Goal: Download file/media

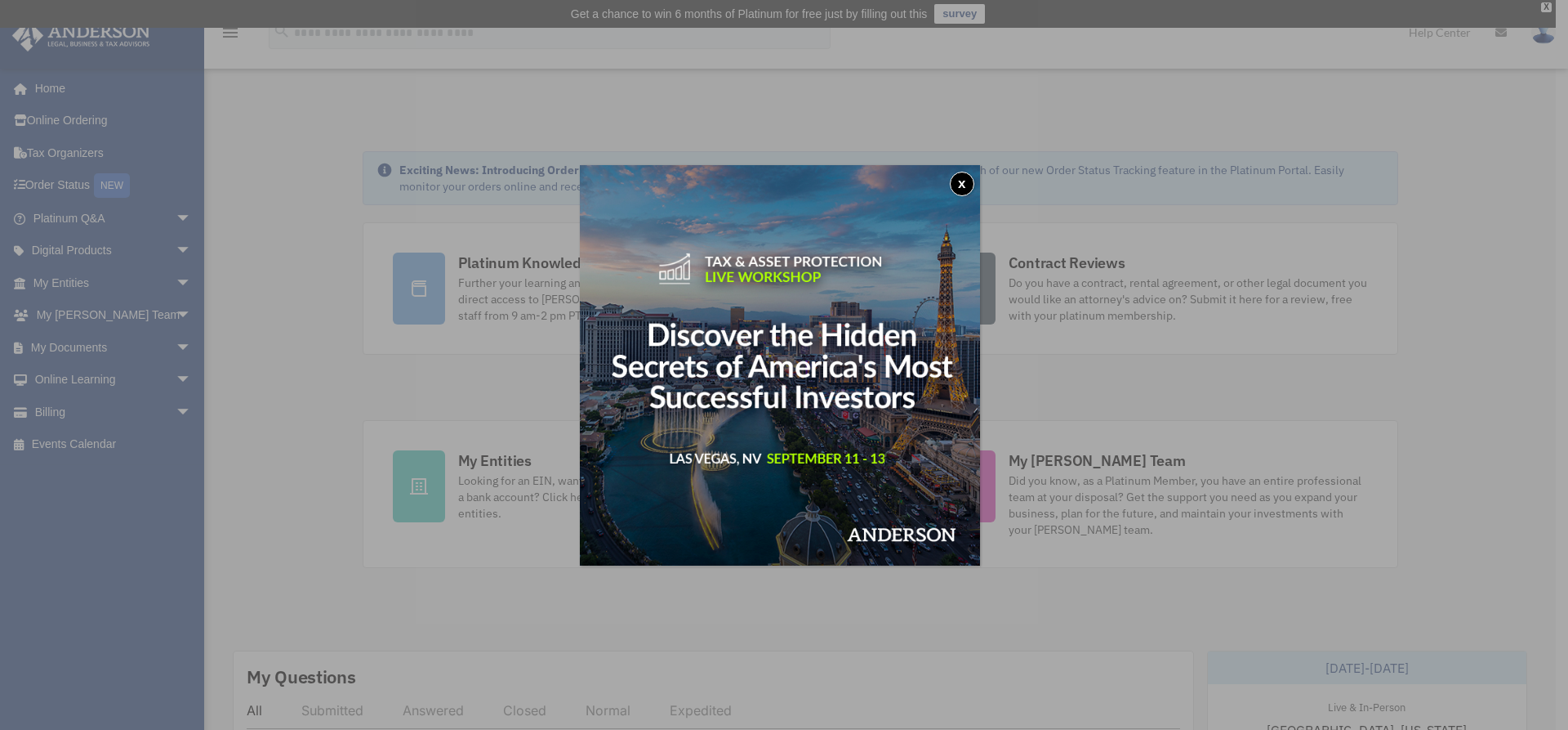
click at [964, 176] on button "x" at bounding box center [962, 184] width 24 height 24
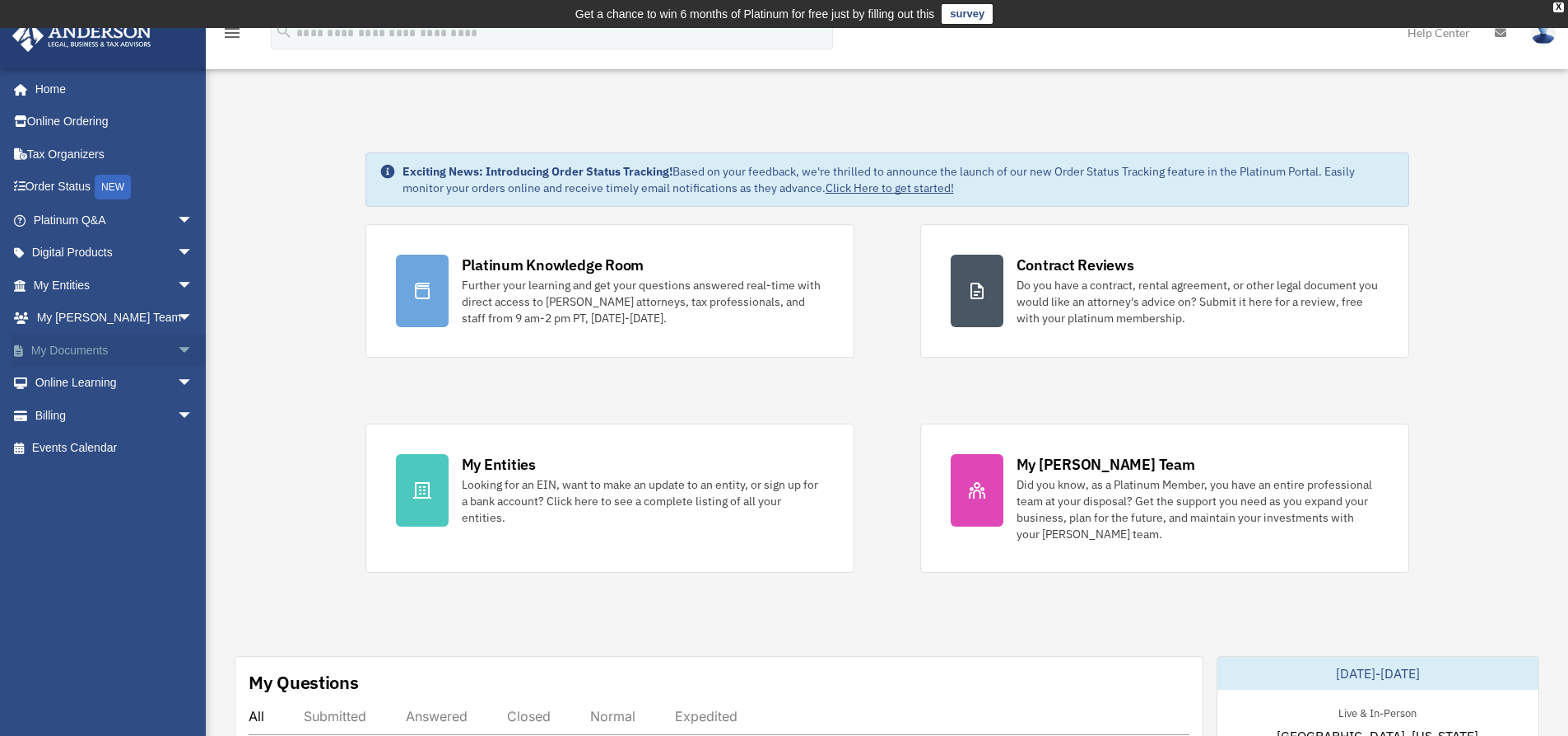
click at [89, 349] on link "My Documents arrow_drop_down" at bounding box center [114, 350] width 207 height 33
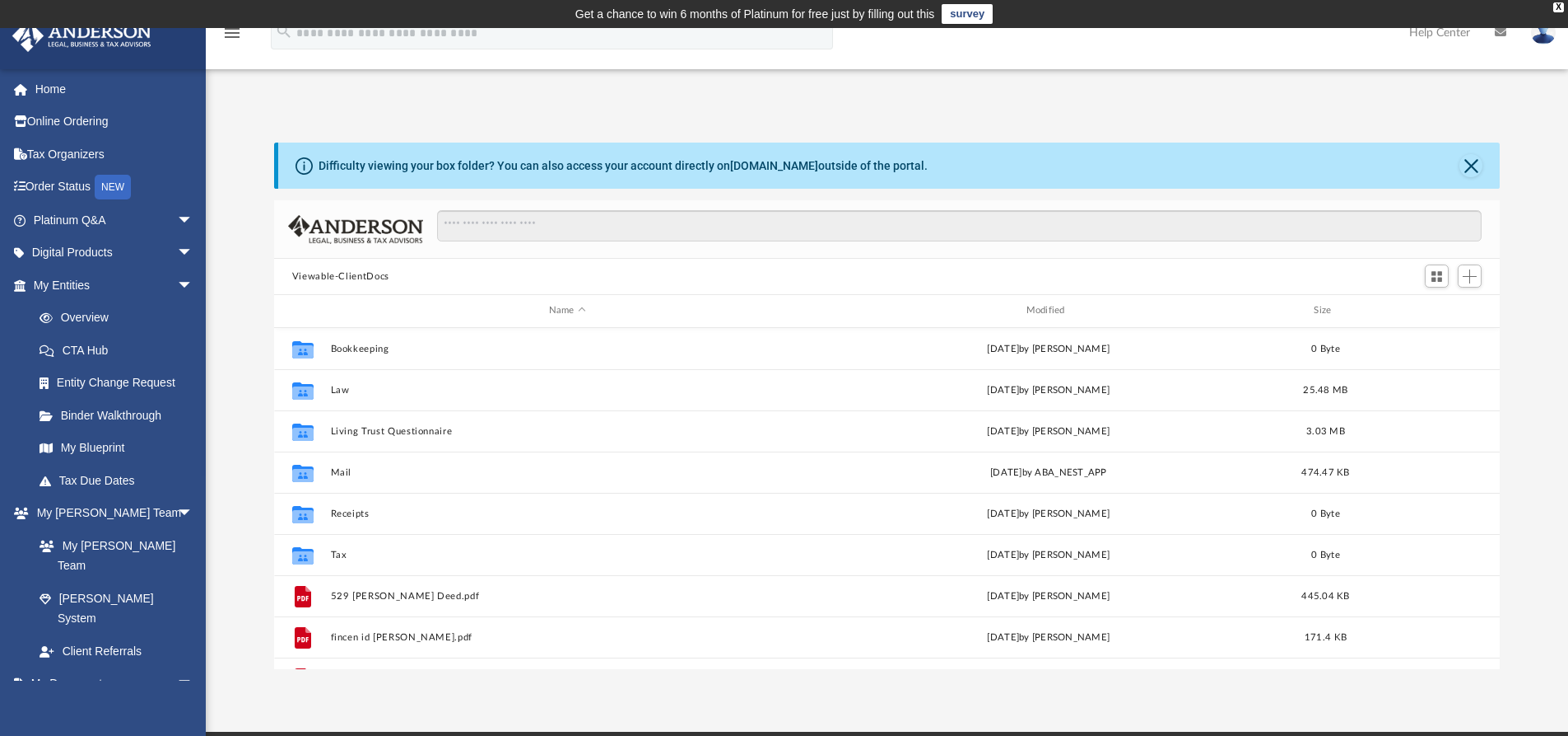
scroll to position [362, 1214]
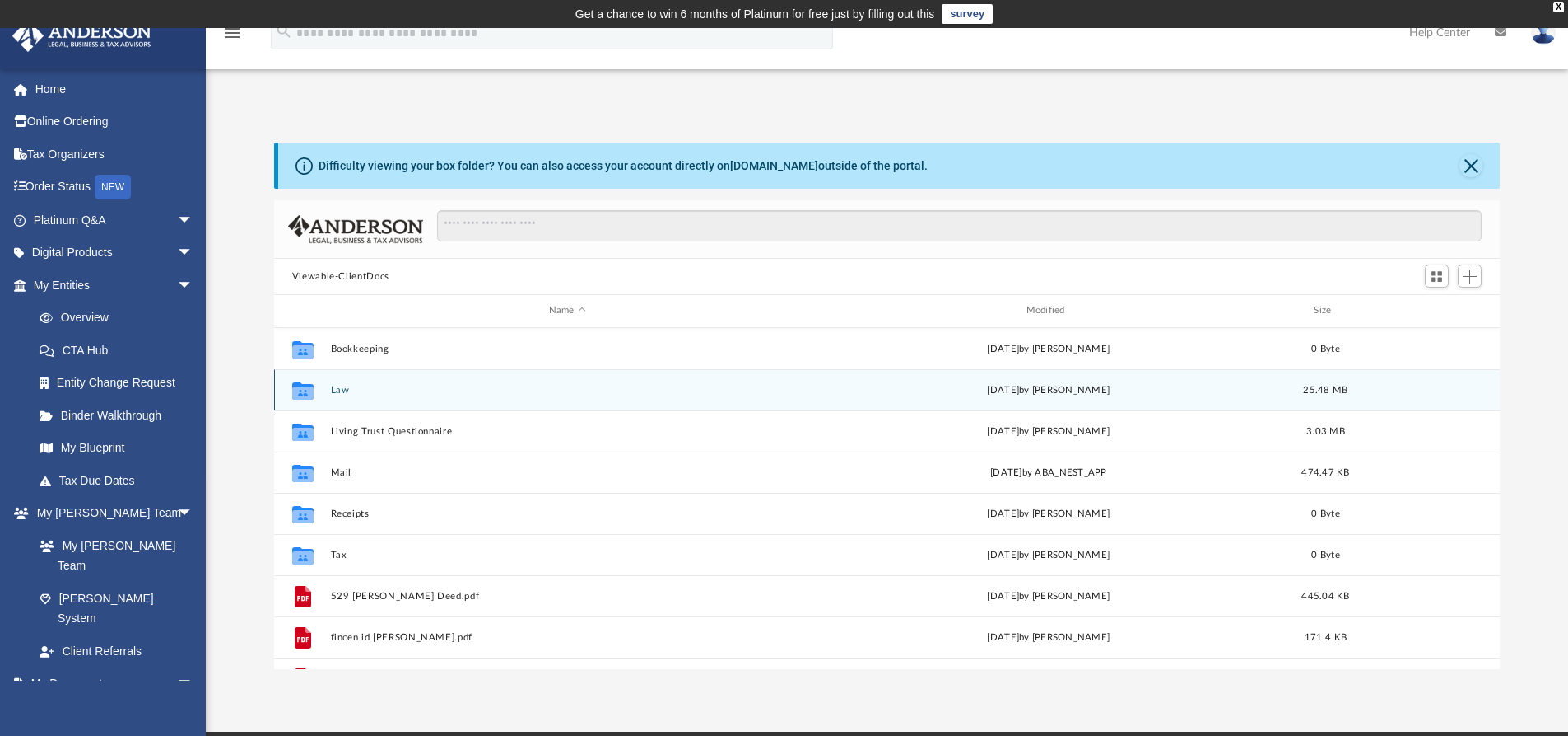
click at [342, 383] on div "Collaborated Folder Law [DATE] by [PERSON_NAME] 25.48 MB" at bounding box center [887, 389] width 1227 height 41
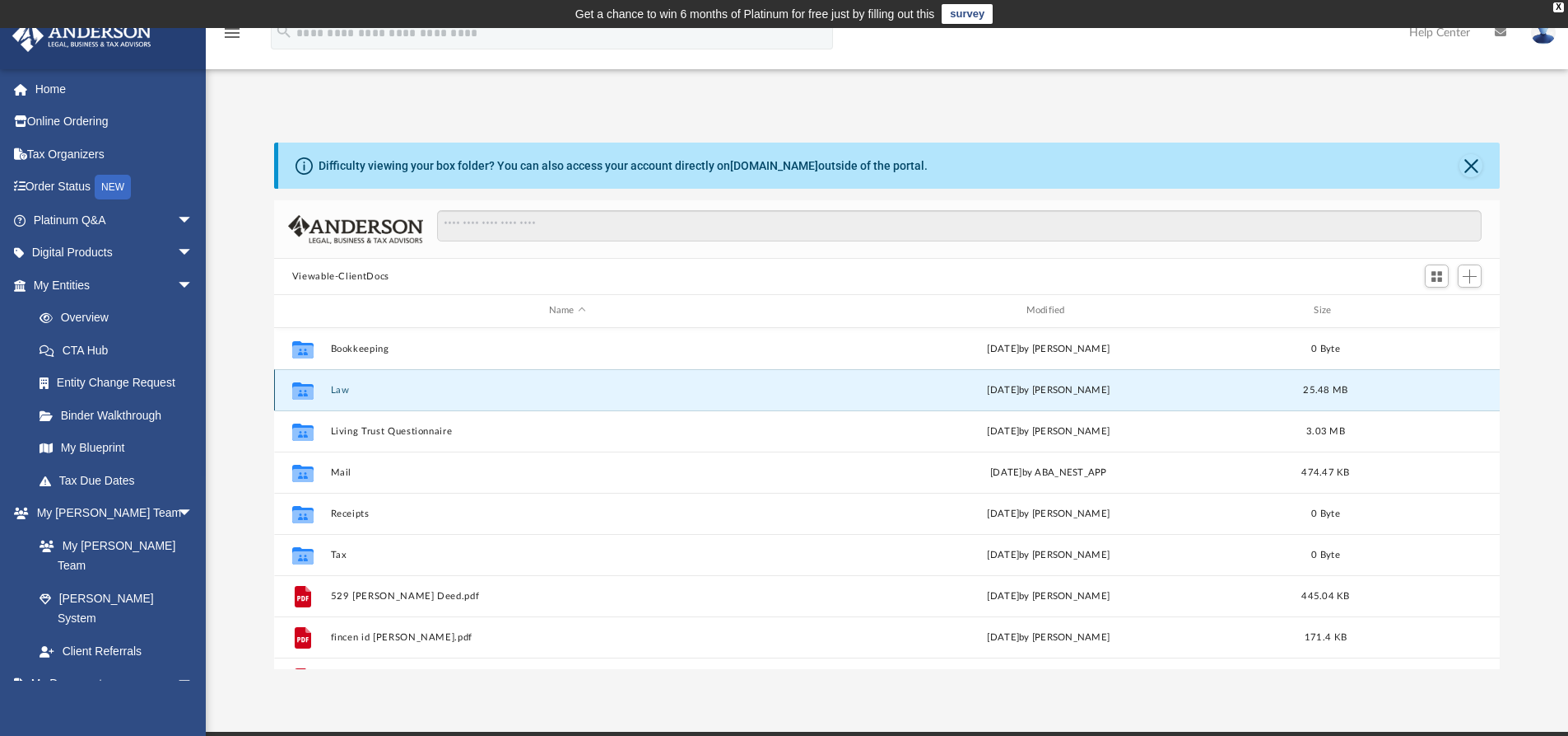
click at [343, 386] on button "Law" at bounding box center [566, 390] width 474 height 10
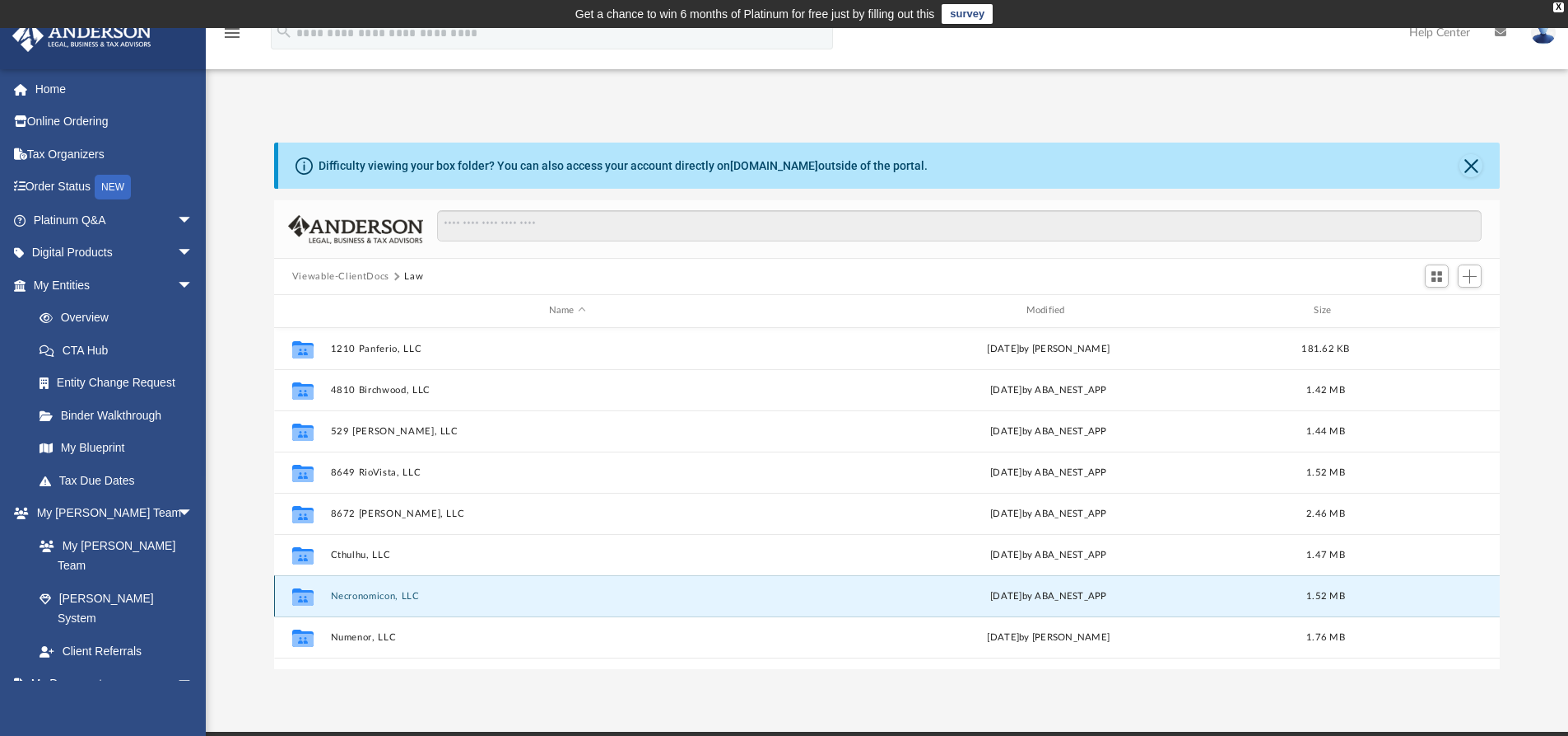
click at [379, 594] on button "Necronomicon, LLC" at bounding box center [566, 595] width 474 height 10
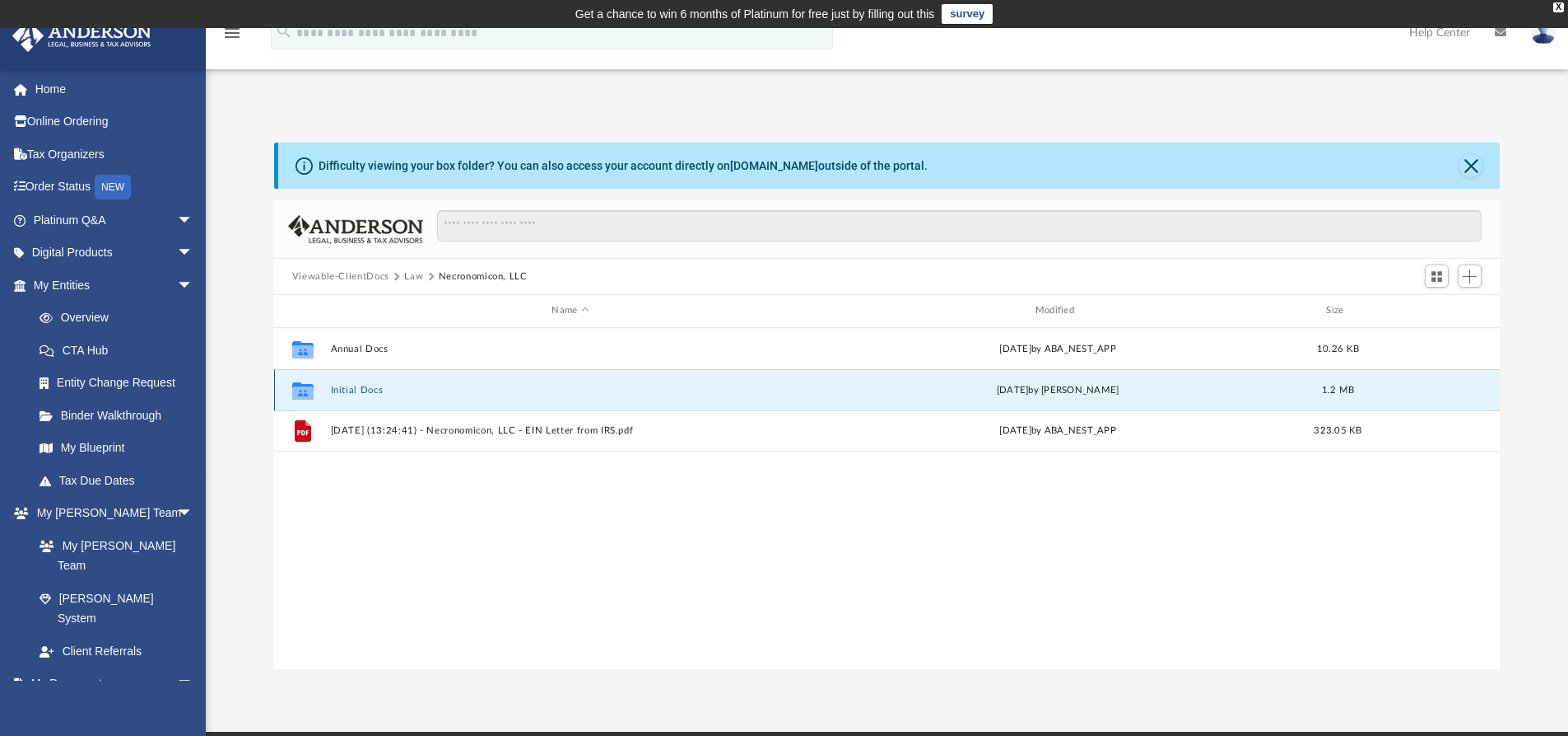
click at [366, 390] on button "Initial Docs" at bounding box center [570, 390] width 480 height 10
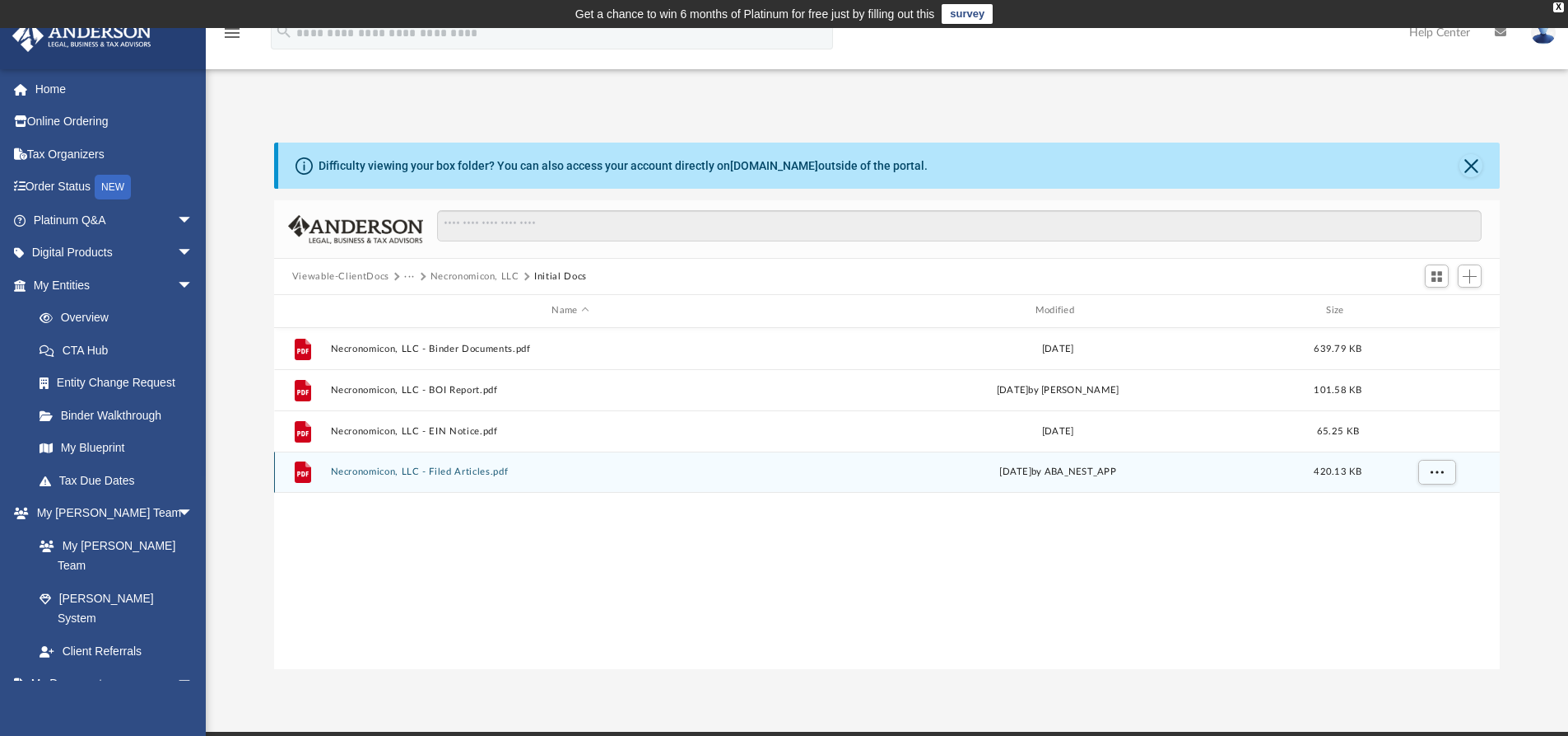
click at [439, 471] on button "Necronomicon, LLC - Filed Articles.pdf" at bounding box center [570, 471] width 480 height 10
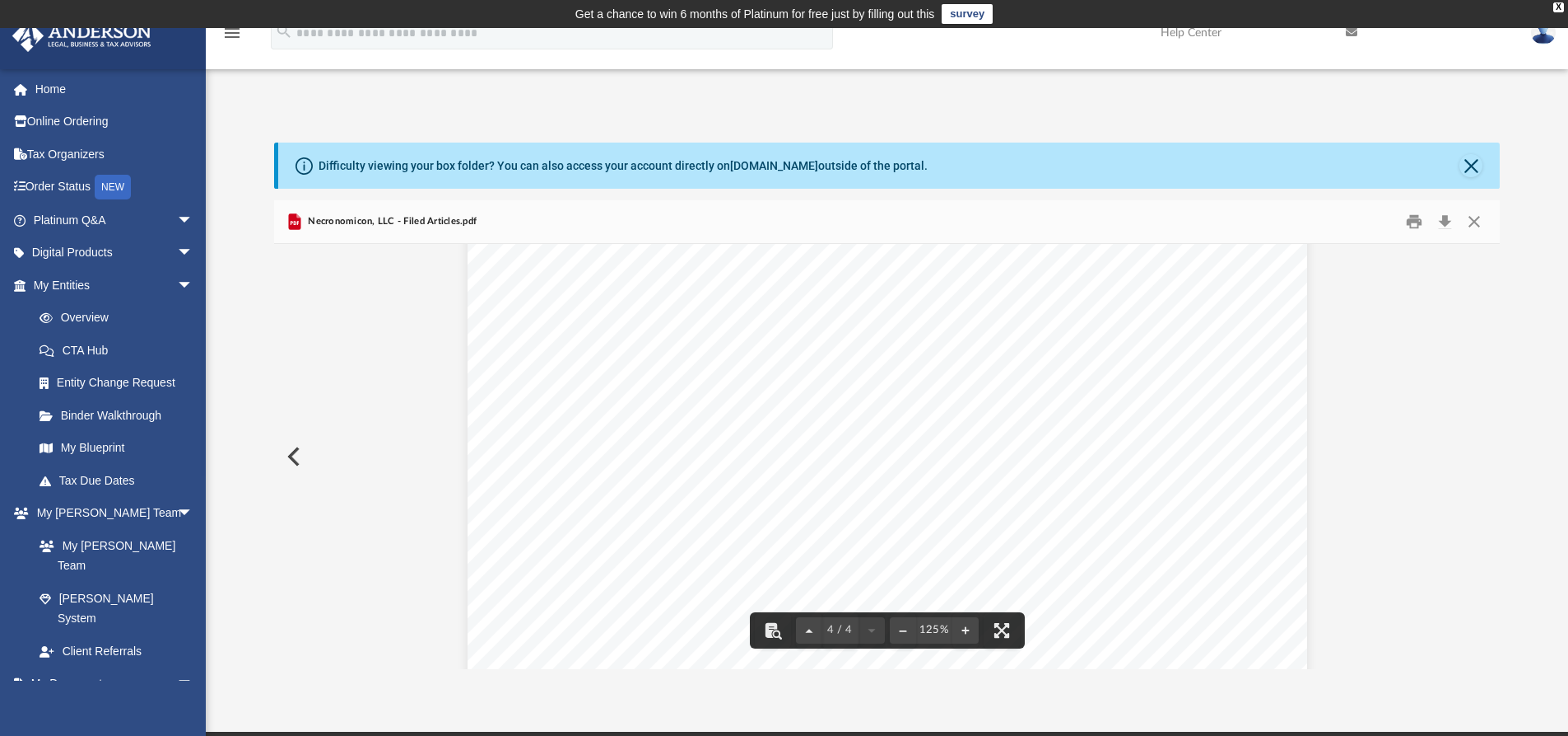
scroll to position [4023, 0]
click at [1444, 221] on button "Download" at bounding box center [1445, 222] width 30 height 25
click at [530, 89] on div "App [PERSON_NAME][EMAIL_ADDRESS][PERSON_NAME][DOMAIN_NAME] Sign Out [PERSON_NAM…" at bounding box center [784, 380] width 1568 height 704
click at [1475, 167] on button "Close" at bounding box center [1471, 165] width 23 height 23
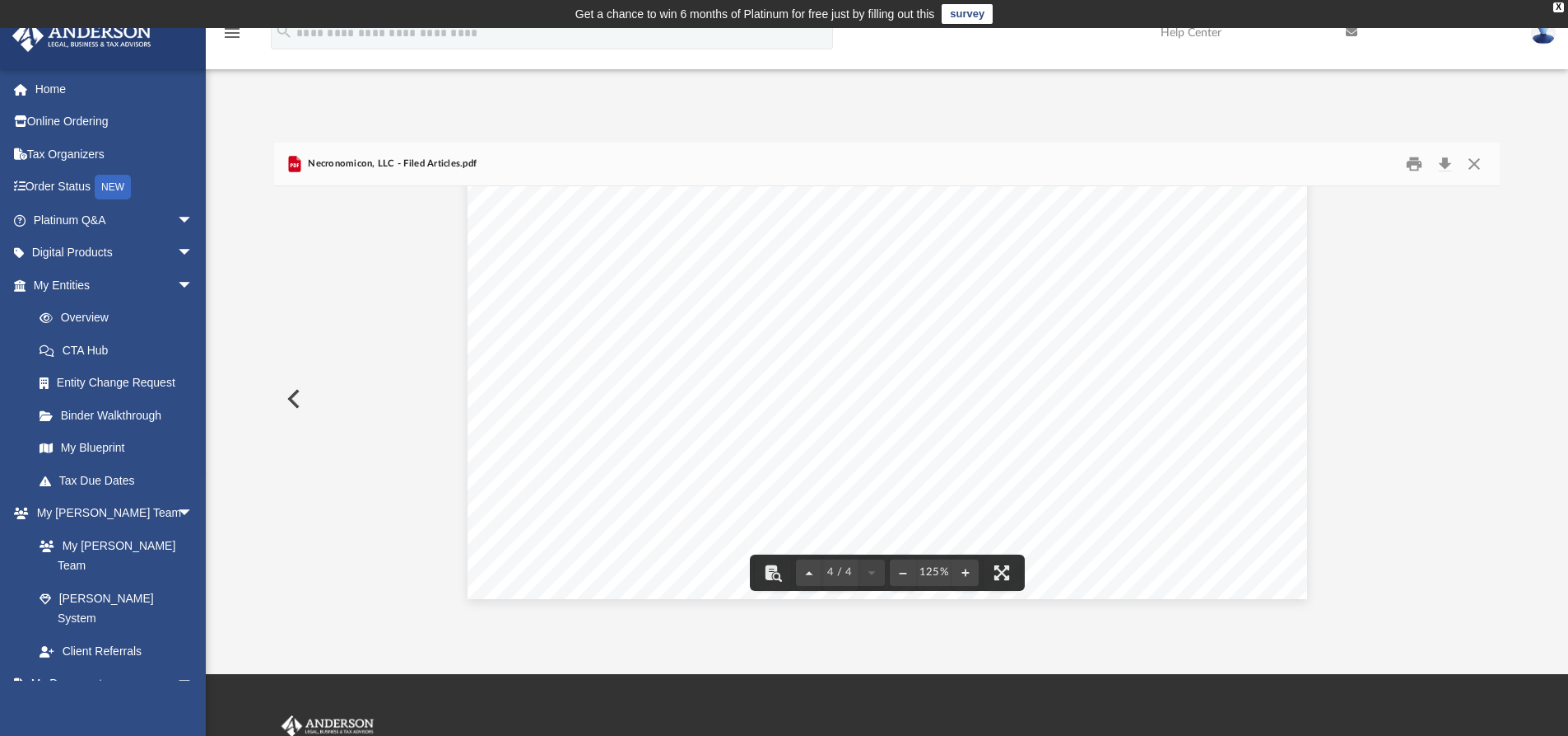
scroll to position [3858, 0]
click at [1470, 162] on button "Close" at bounding box center [1475, 164] width 30 height 25
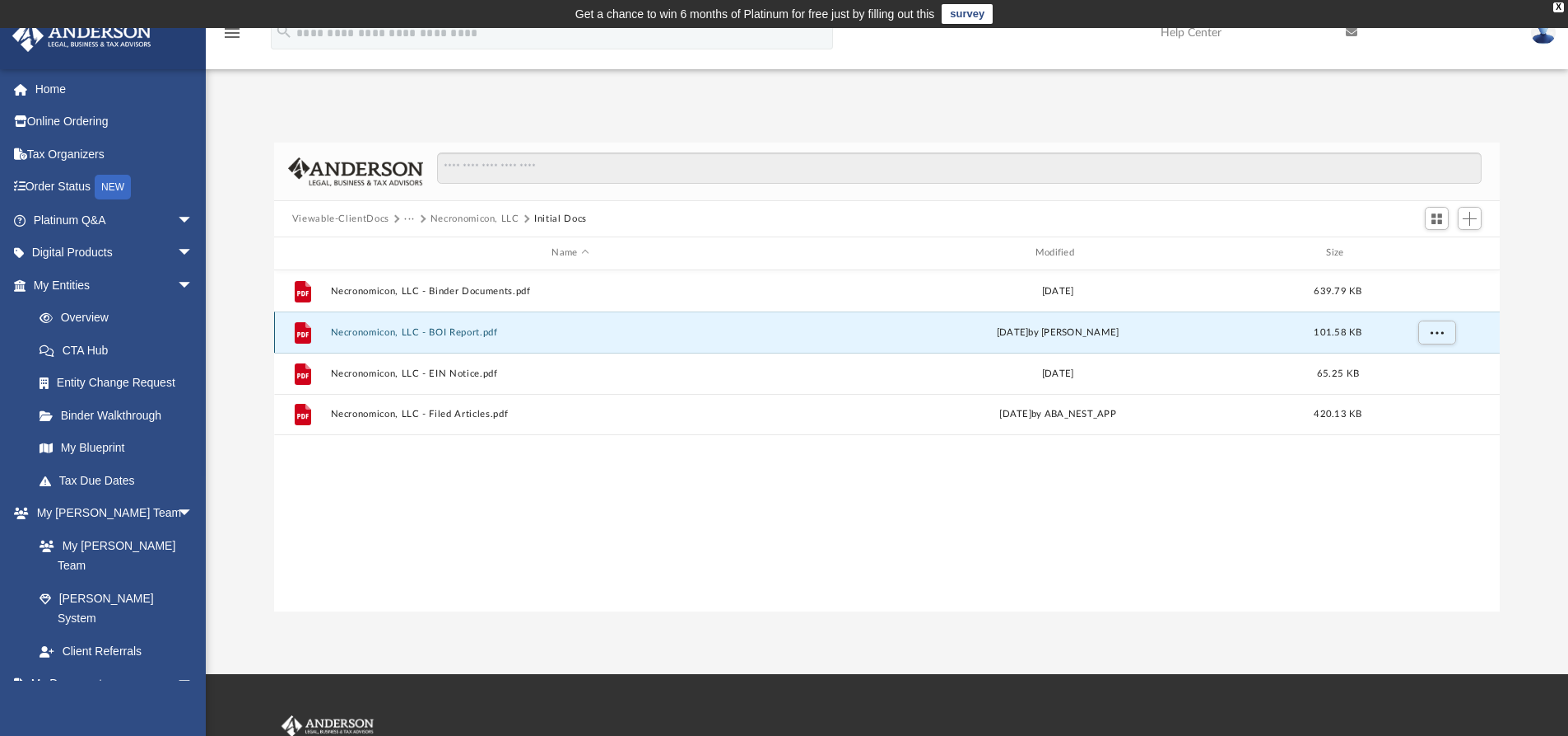
click at [469, 330] on button "Necronomicon, LLC - BOI Report.pdf" at bounding box center [570, 333] width 480 height 10
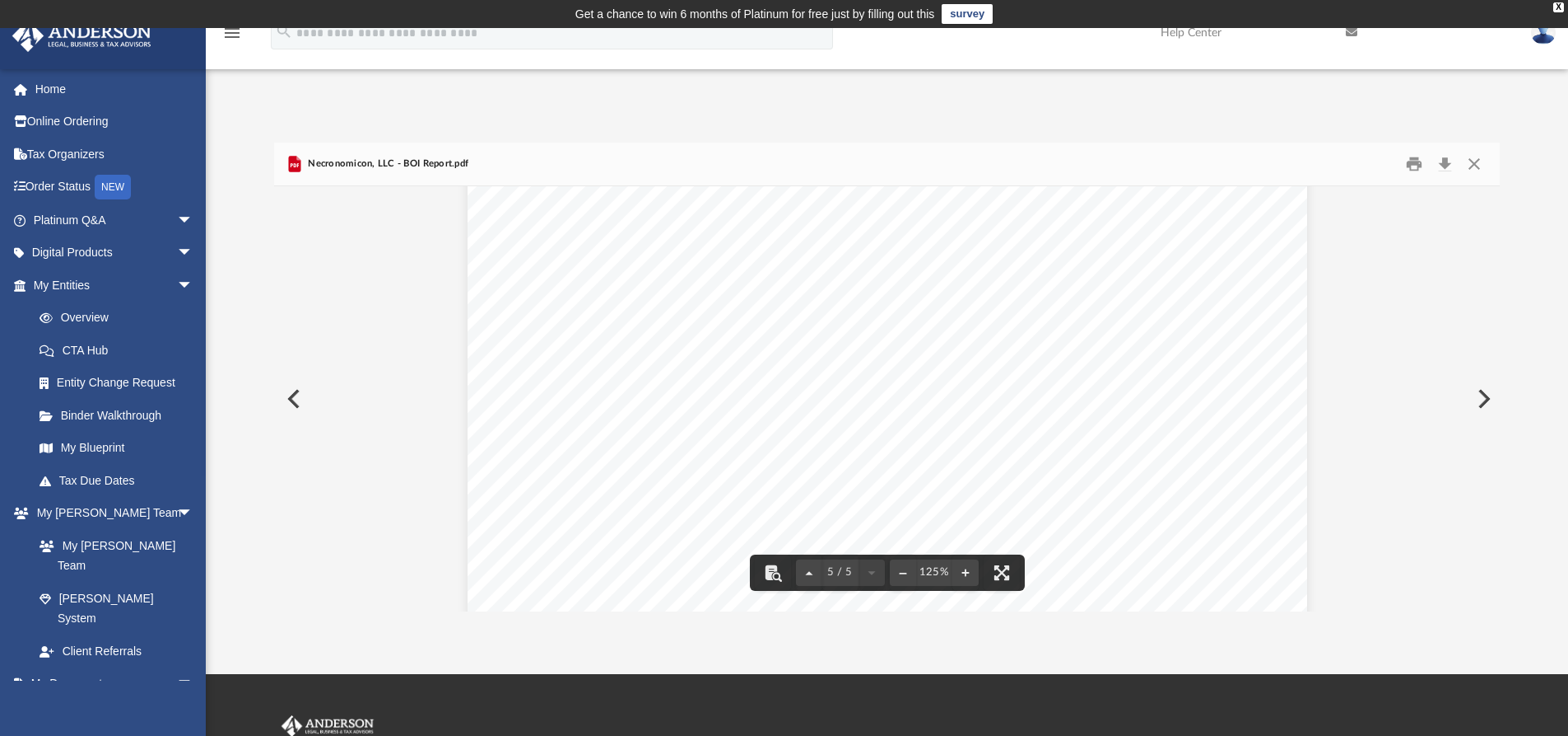
scroll to position [4476, 0]
click at [1441, 162] on button "Download" at bounding box center [1445, 164] width 30 height 25
drag, startPoint x: 1472, startPoint y: 165, endPoint x: 1433, endPoint y: 174, distance: 40.0
click at [1472, 164] on button "Close" at bounding box center [1475, 164] width 30 height 25
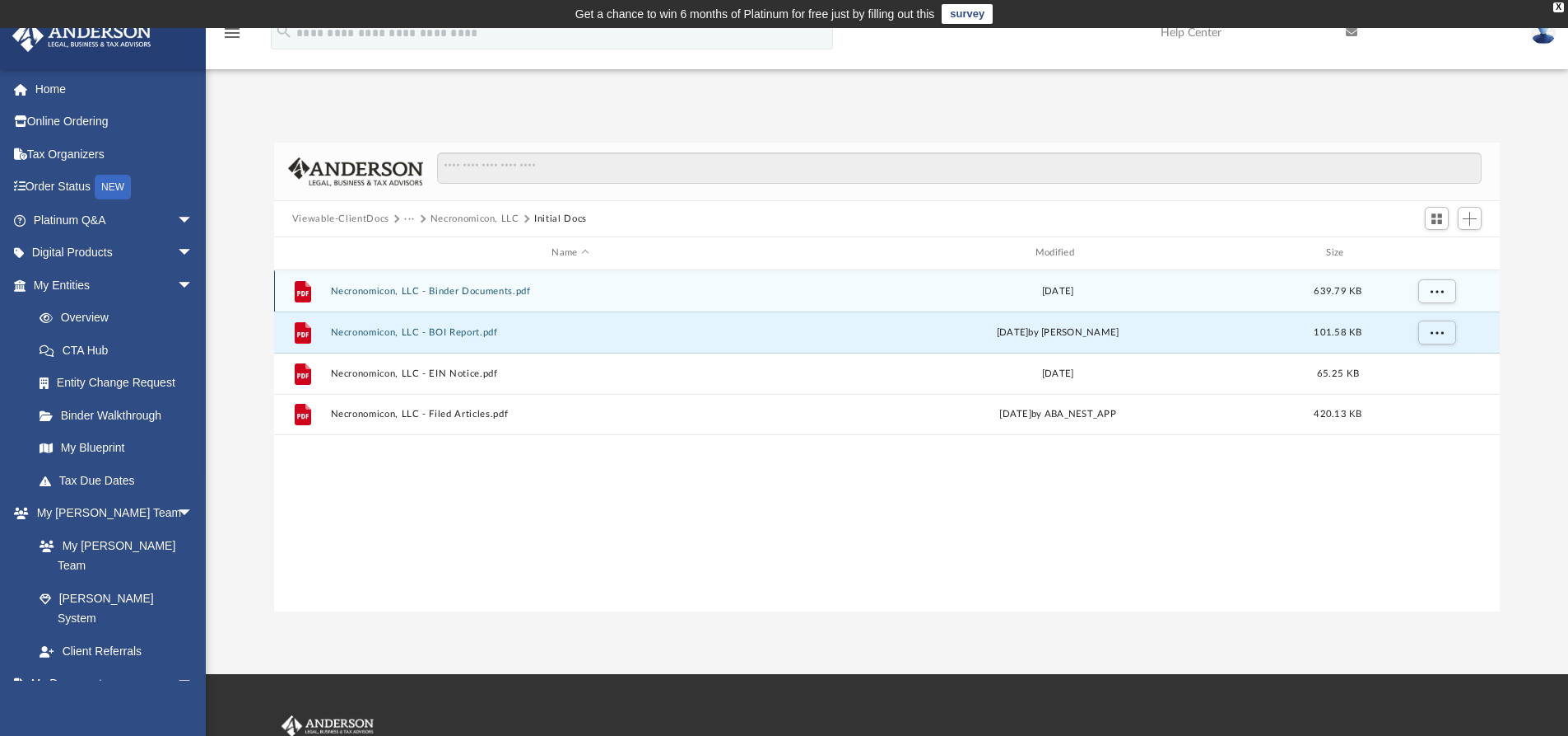
click at [446, 295] on button "Necronomicon, LLC - Binder Documents.pdf" at bounding box center [570, 291] width 480 height 10
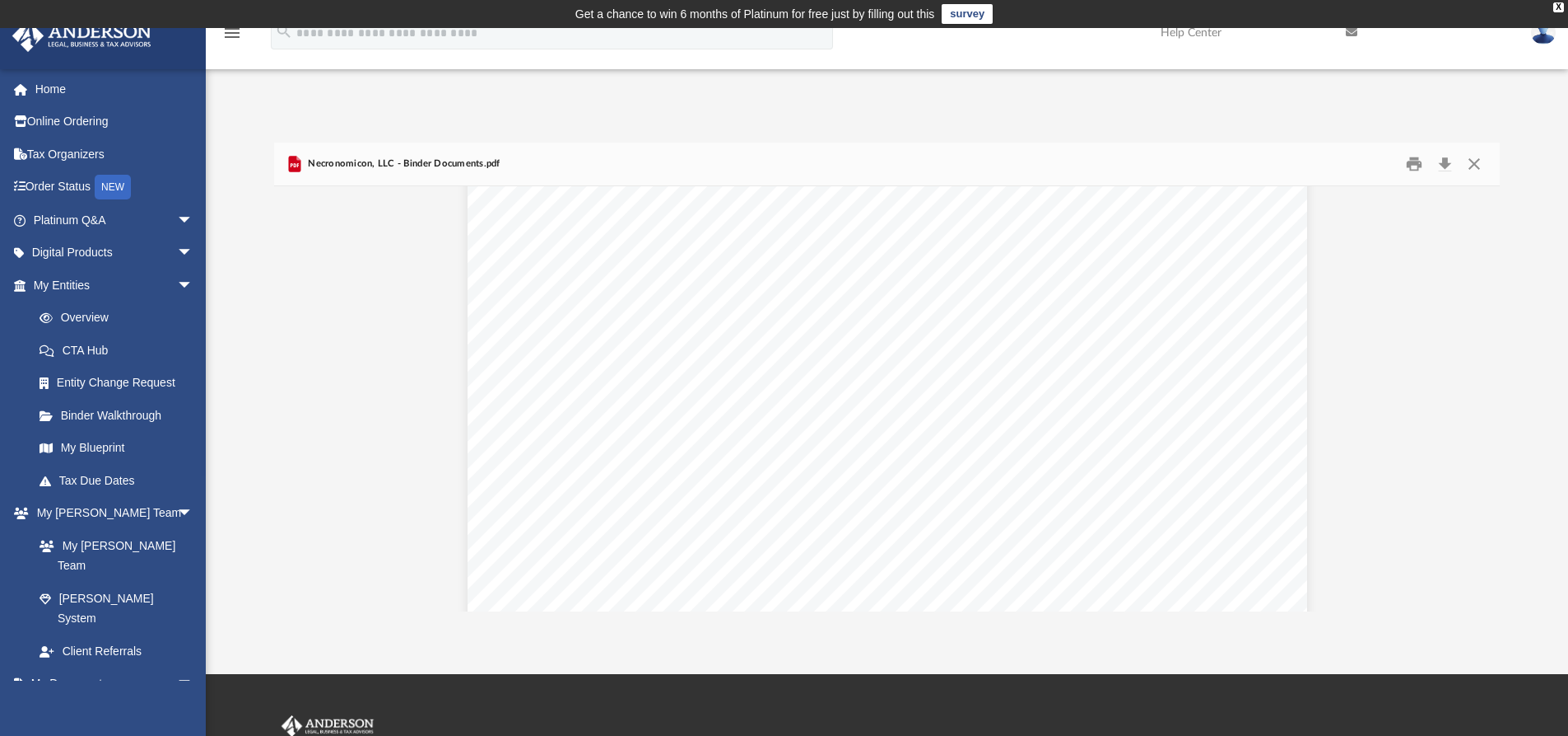
scroll to position [3542, 0]
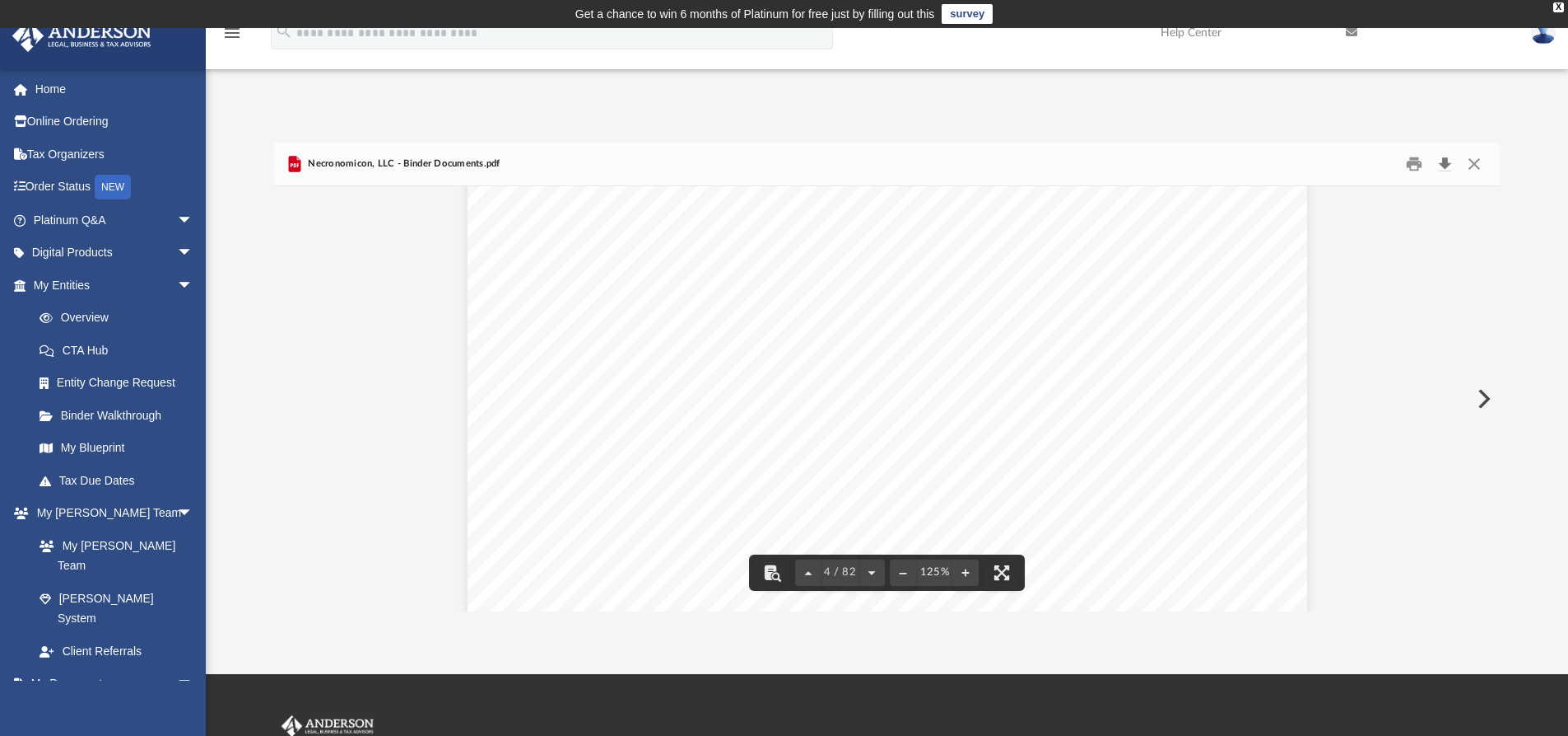
click at [1449, 165] on button "Download" at bounding box center [1445, 164] width 30 height 25
click at [1166, 96] on div "App [PERSON_NAME][EMAIL_ADDRESS][PERSON_NAME][DOMAIN_NAME] Sign Out [PERSON_NAM…" at bounding box center [784, 351] width 1568 height 520
click at [1476, 168] on button "Close" at bounding box center [1475, 164] width 30 height 25
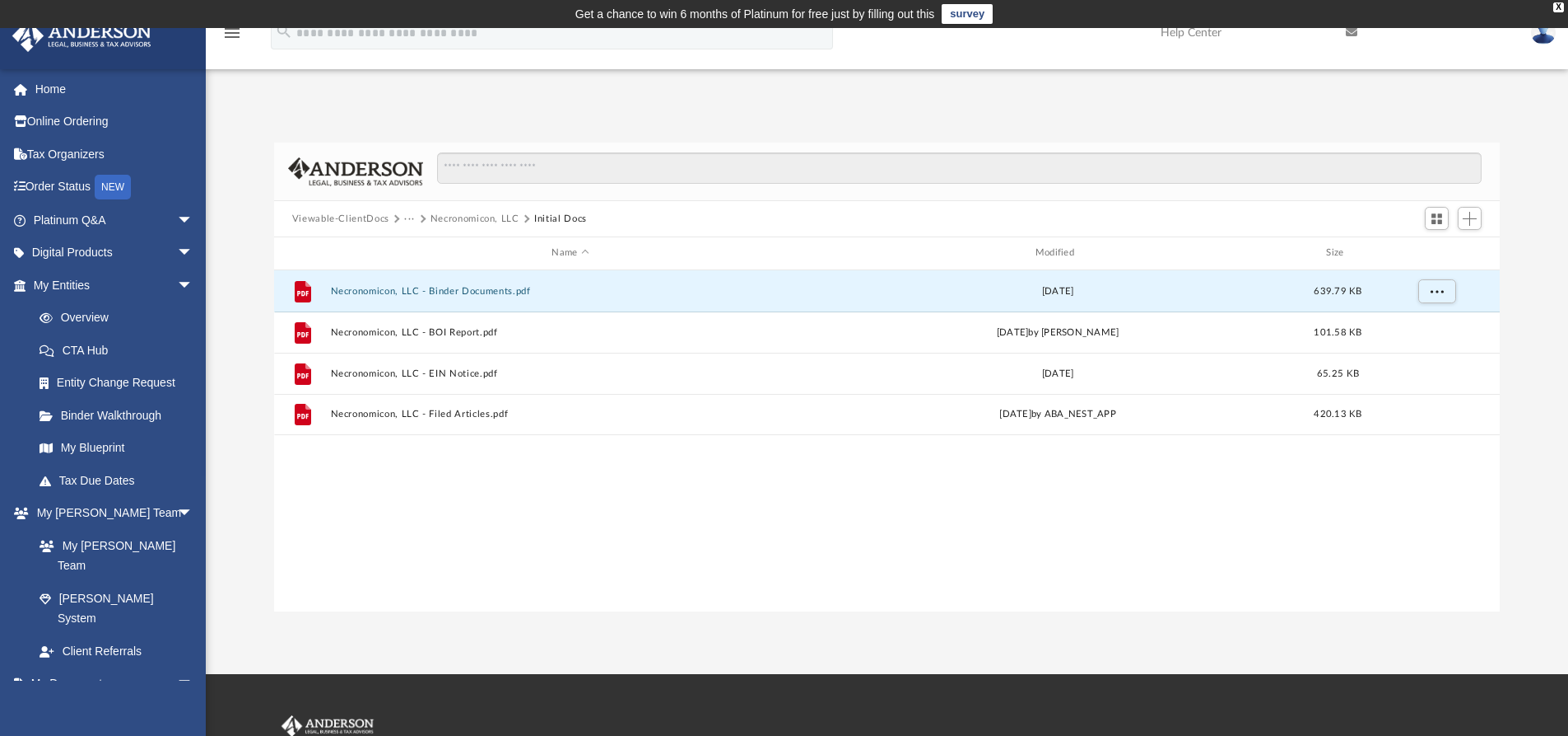
click at [495, 218] on button "Necronomicon, LLC" at bounding box center [475, 218] width 89 height 15
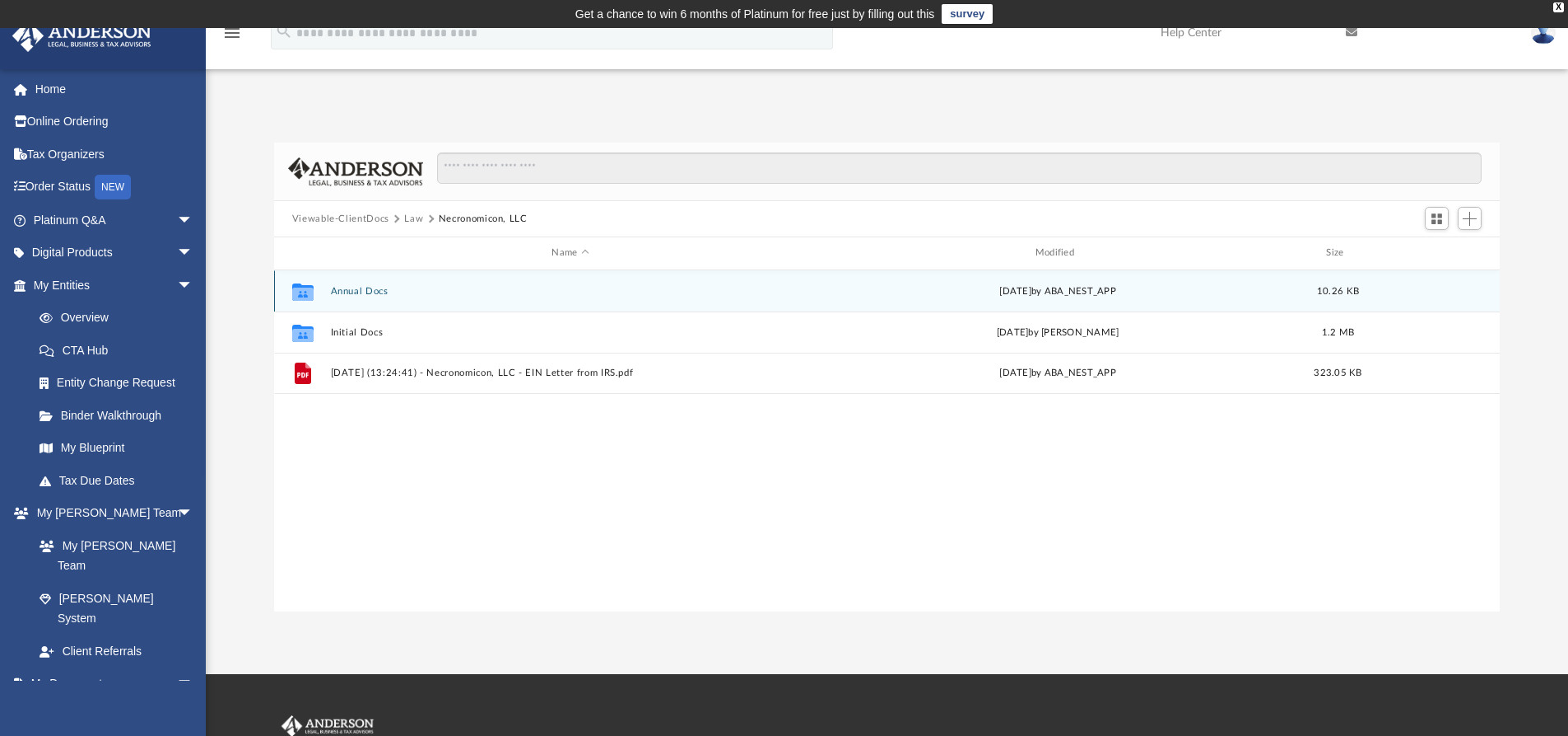
click at [365, 290] on button "Annual Docs" at bounding box center [570, 291] width 480 height 10
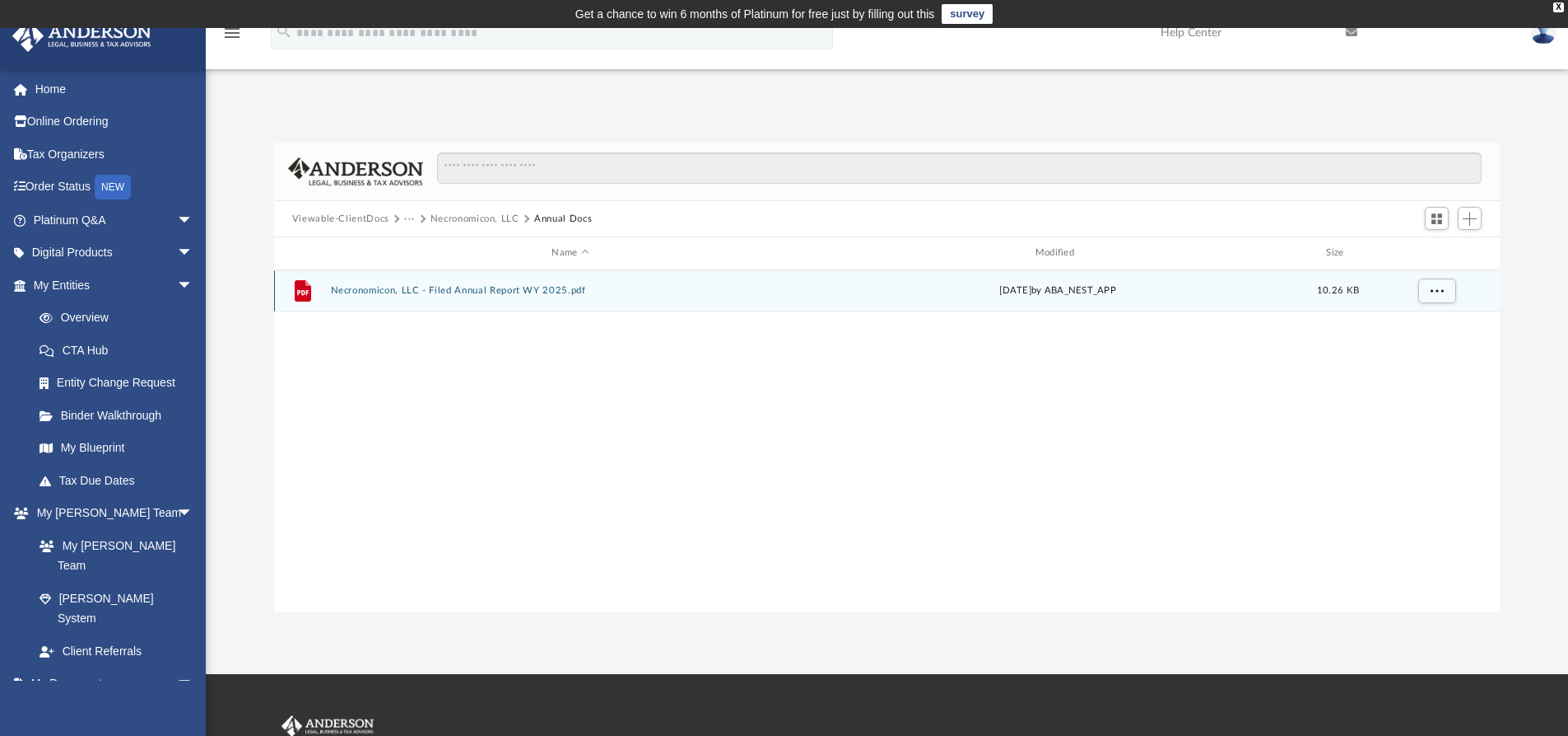
click at [531, 292] on button "Necronomicon, LLC - Filed Annual Report WY 2025.pdf" at bounding box center [570, 290] width 480 height 10
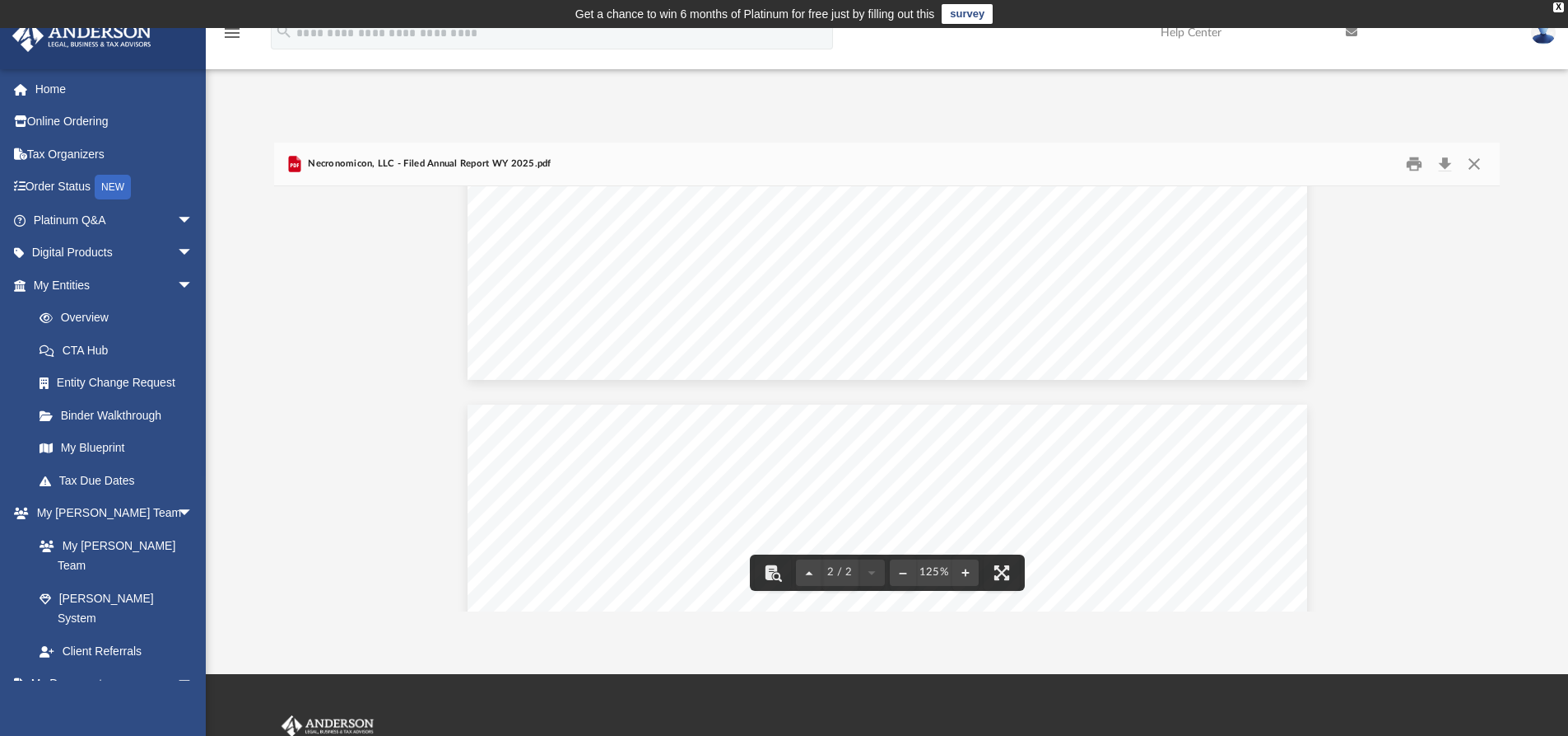
scroll to position [1400, 0]
click at [1476, 168] on button "Close" at bounding box center [1475, 164] width 30 height 25
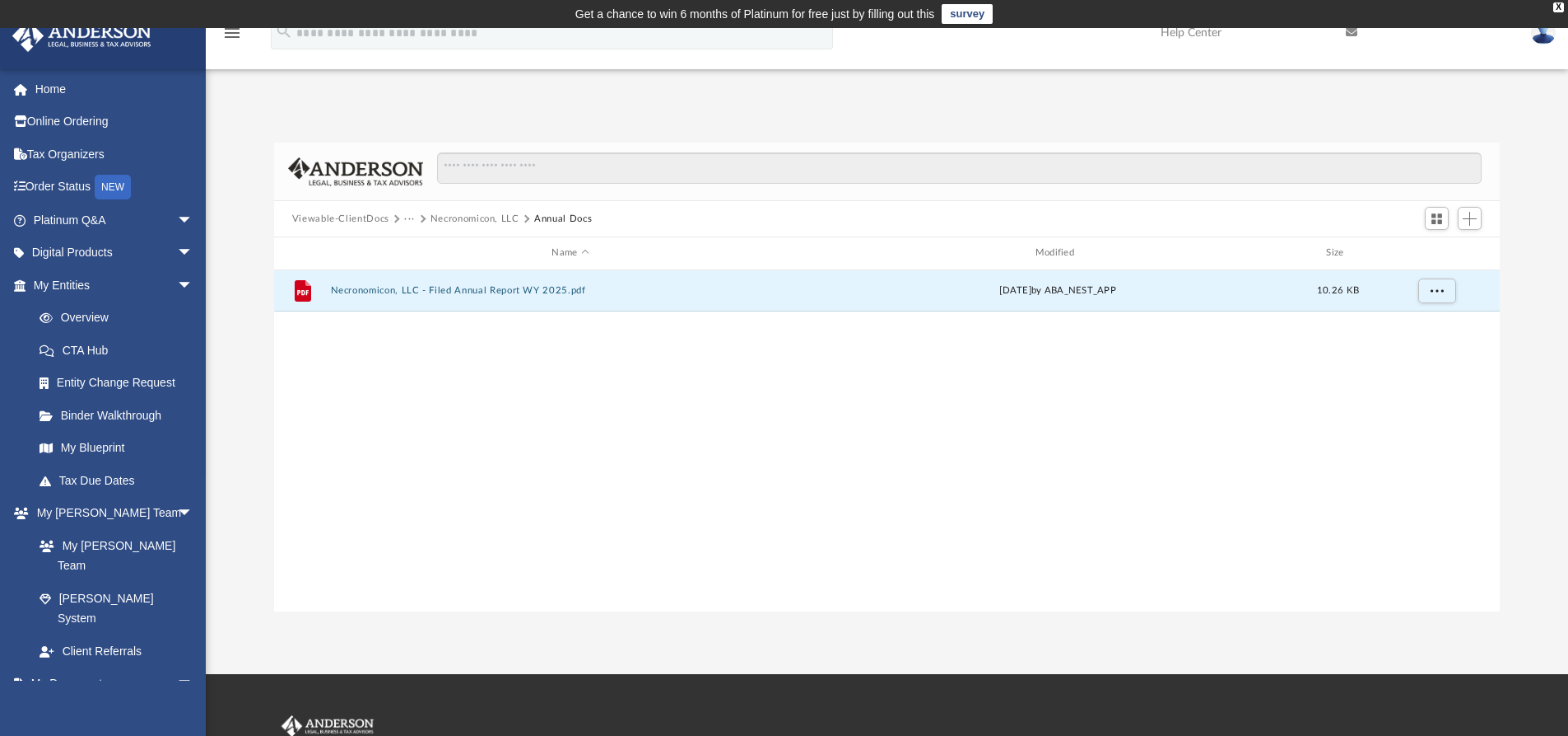
click at [380, 220] on button "Viewable-ClientDocs" at bounding box center [340, 218] width 97 height 15
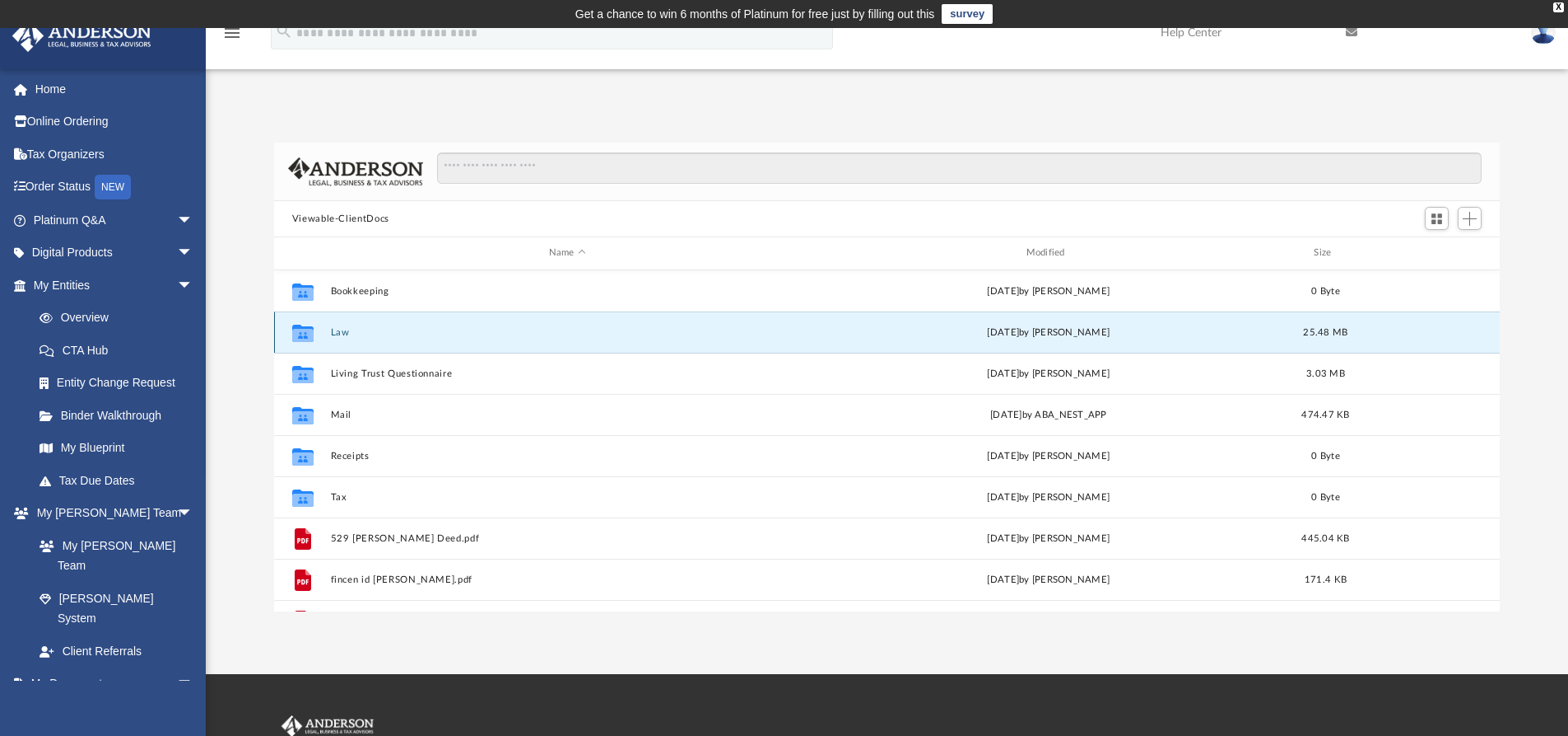
click at [349, 332] on button "Law" at bounding box center [566, 333] width 474 height 10
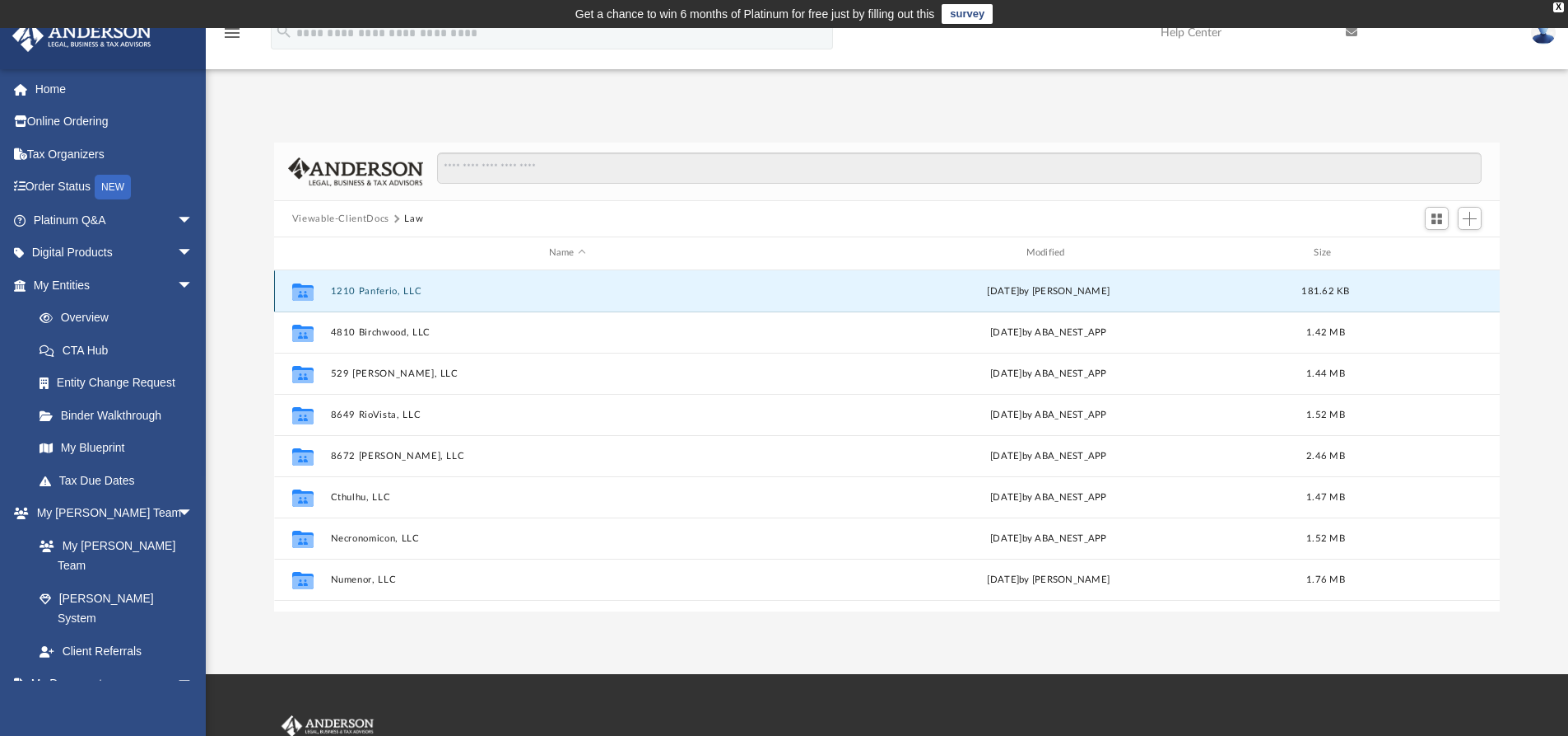
click at [378, 288] on button "1210 Panferio, LLC" at bounding box center [566, 291] width 474 height 10
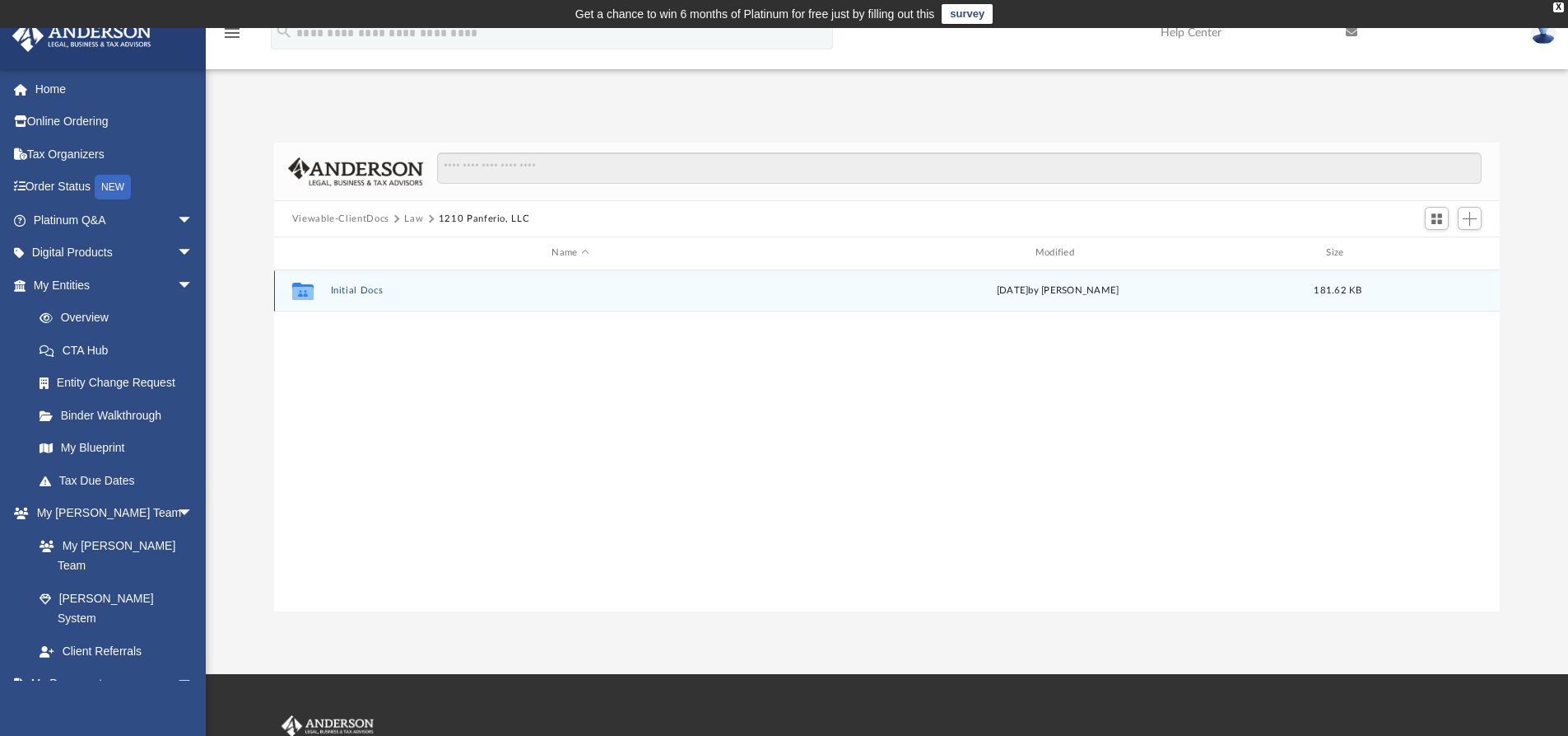
click at [369, 295] on button "Initial Docs" at bounding box center [570, 290] width 480 height 10
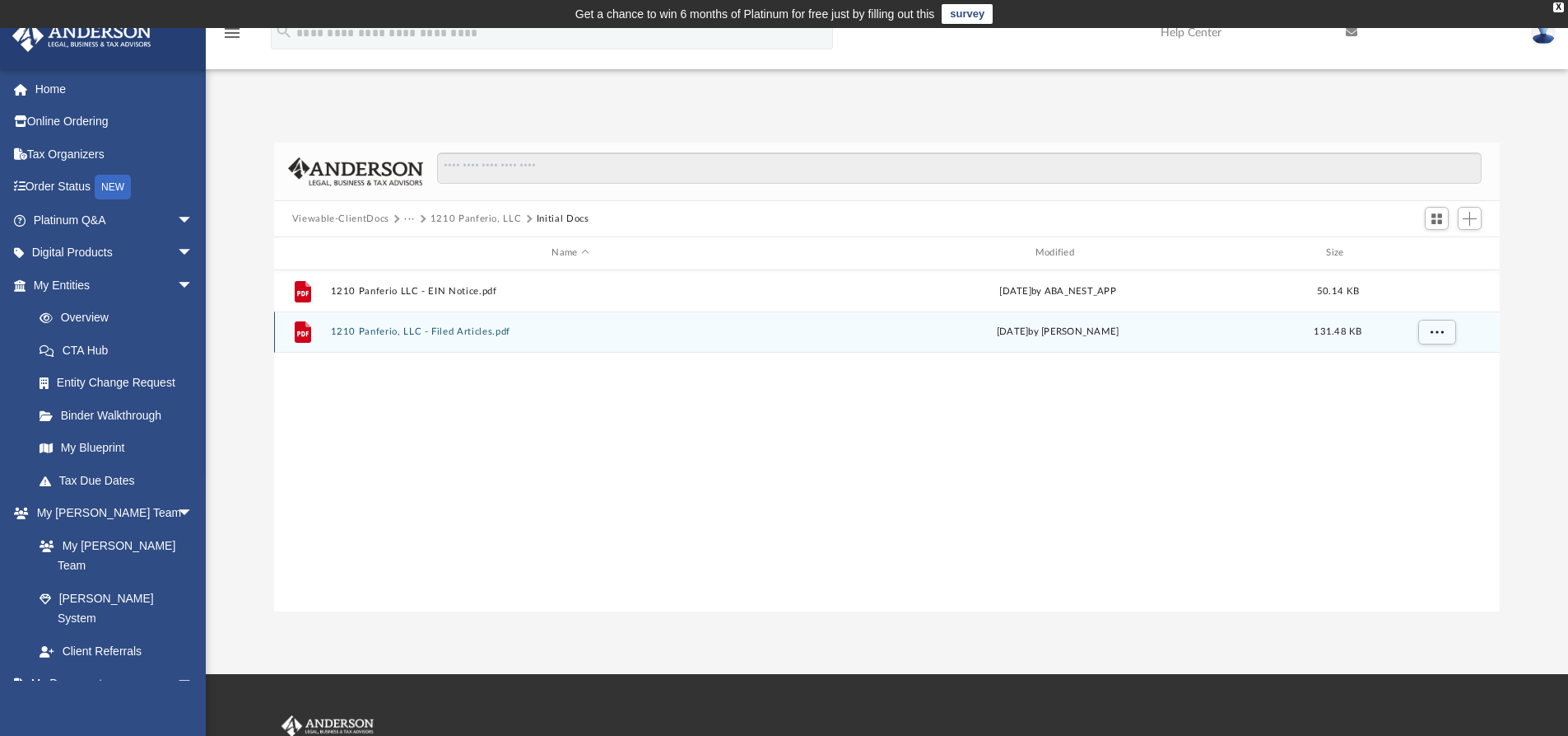
click at [461, 333] on button "1210 Panferio, LLC - Filed Articles.pdf" at bounding box center [570, 332] width 480 height 10
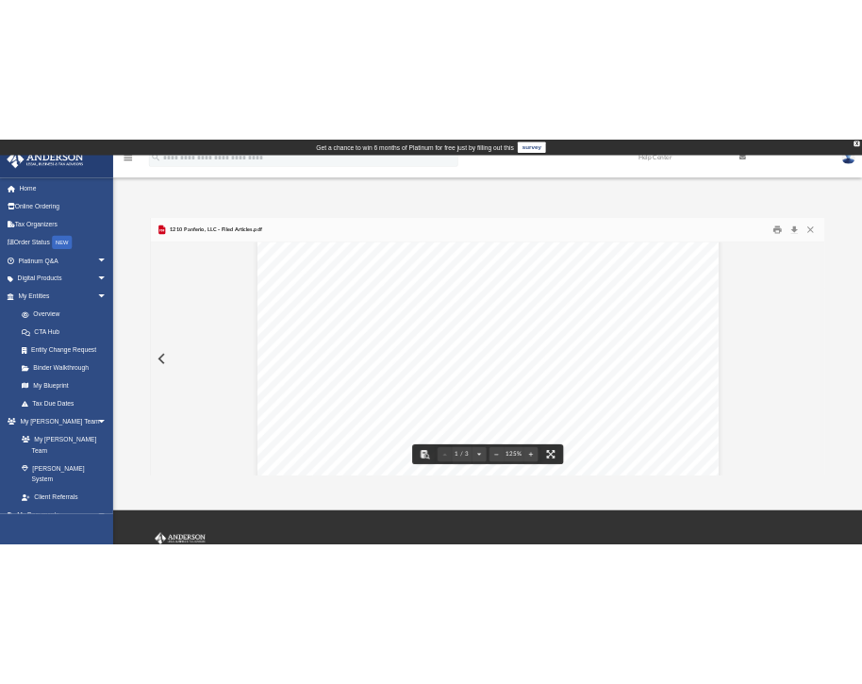
scroll to position [755, 0]
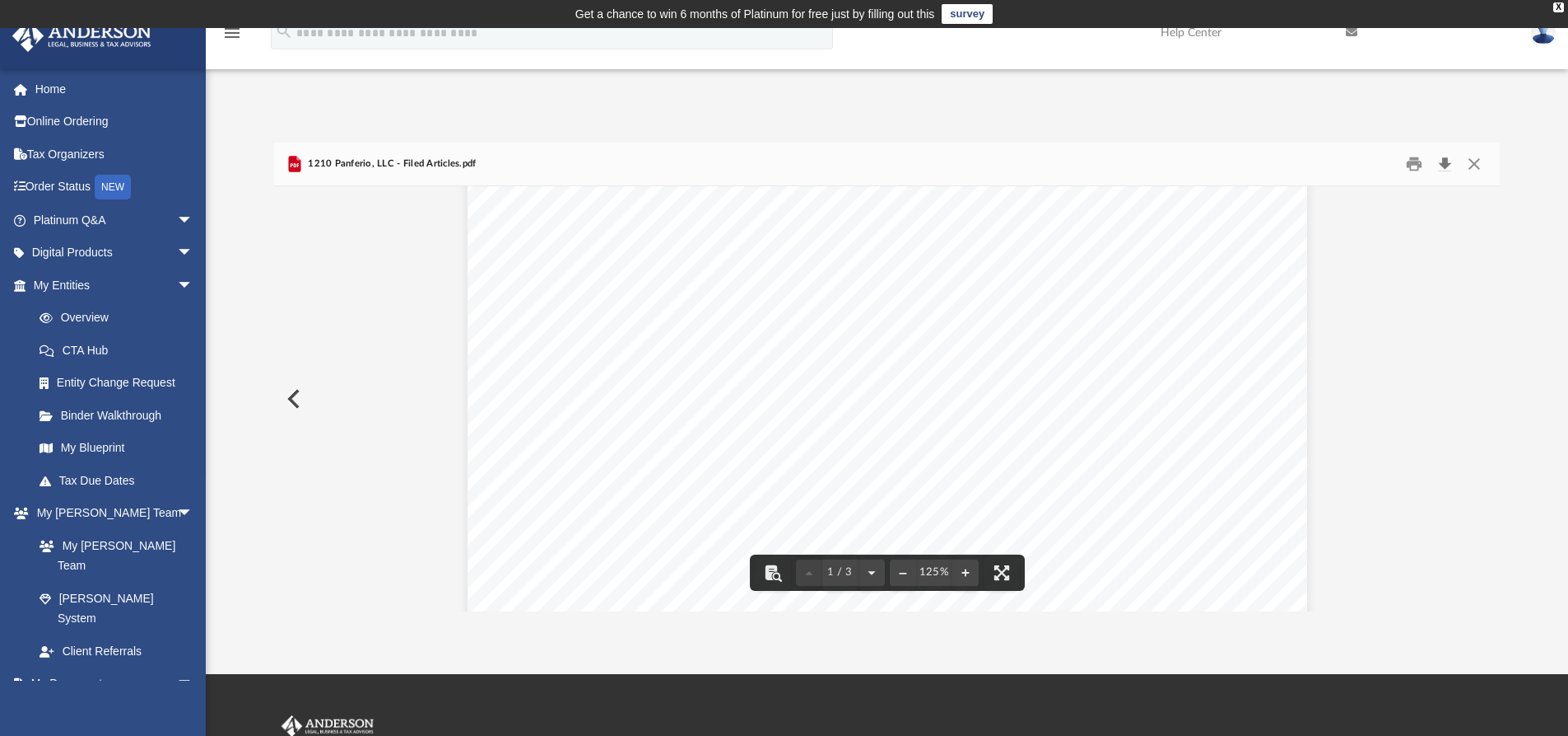
click at [1442, 162] on button "Download" at bounding box center [1445, 164] width 30 height 25
drag, startPoint x: 434, startPoint y: 120, endPoint x: 414, endPoint y: 111, distance: 21.9
click at [435, 120] on div "Difficulty viewing your box folder? You can also access your account directly o…" at bounding box center [887, 360] width 1362 height 503
click at [1475, 166] on button "Close" at bounding box center [1475, 164] width 30 height 25
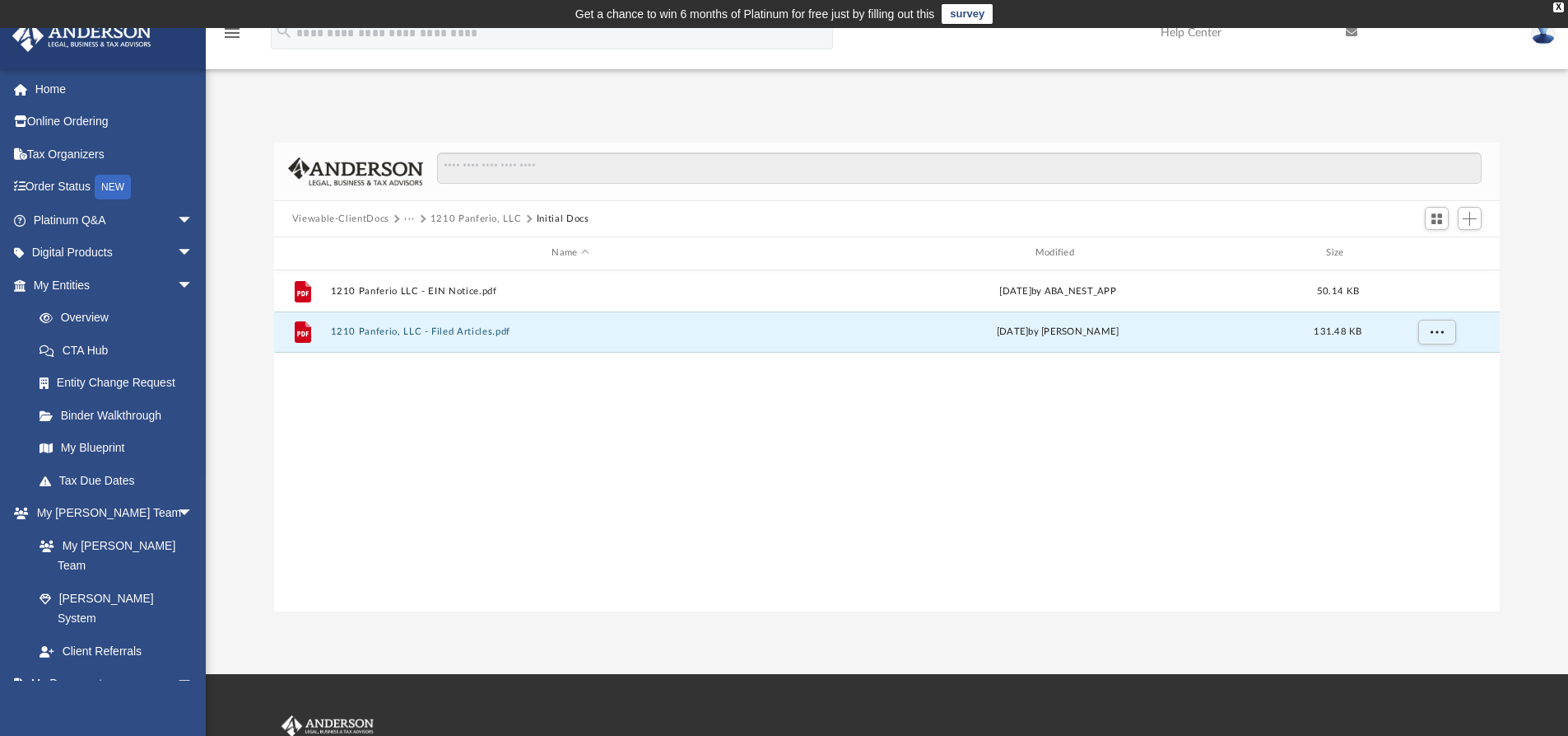
click at [455, 220] on button "1210 Panferio, LLC" at bounding box center [476, 218] width 92 height 15
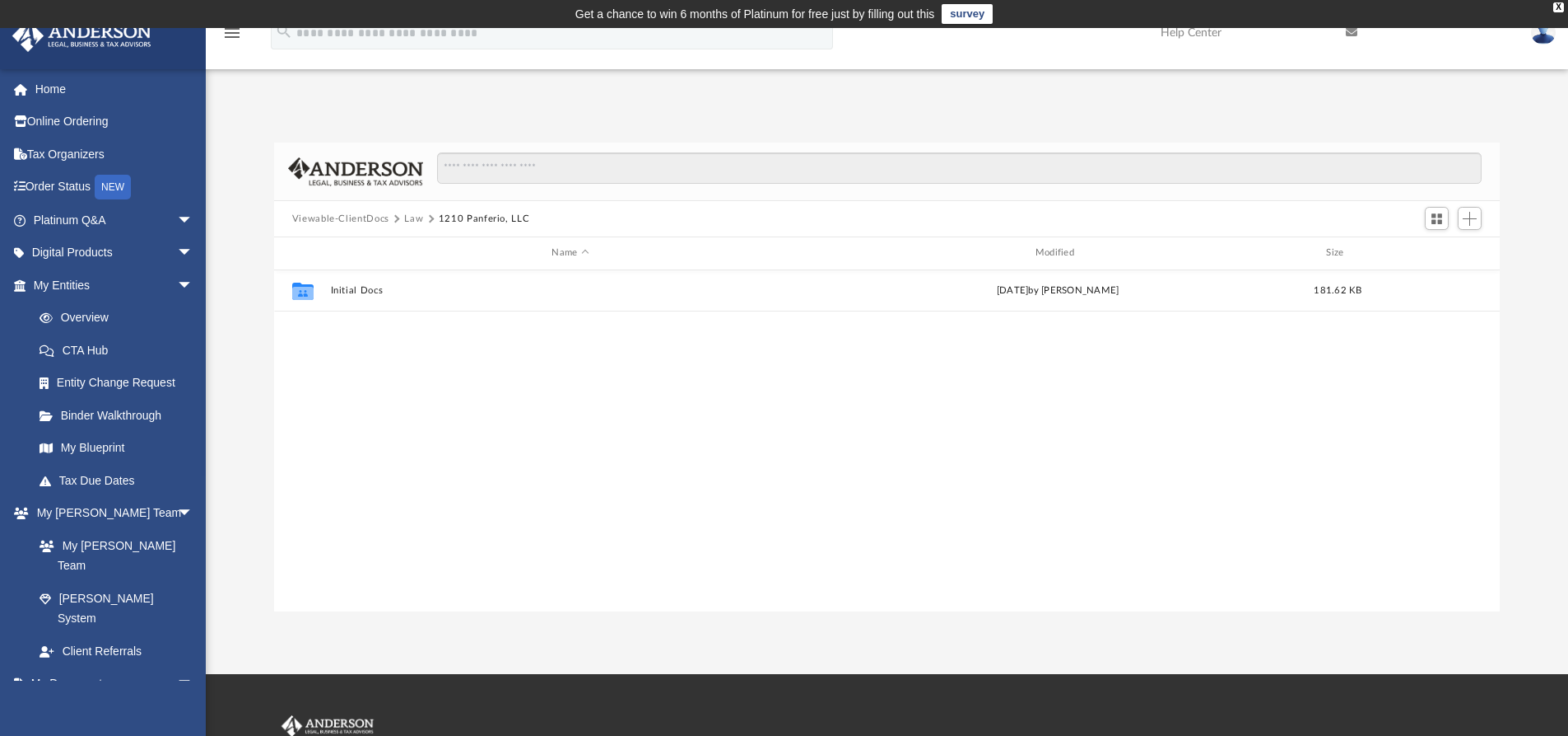
click at [411, 221] on button "Law" at bounding box center [414, 218] width 19 height 15
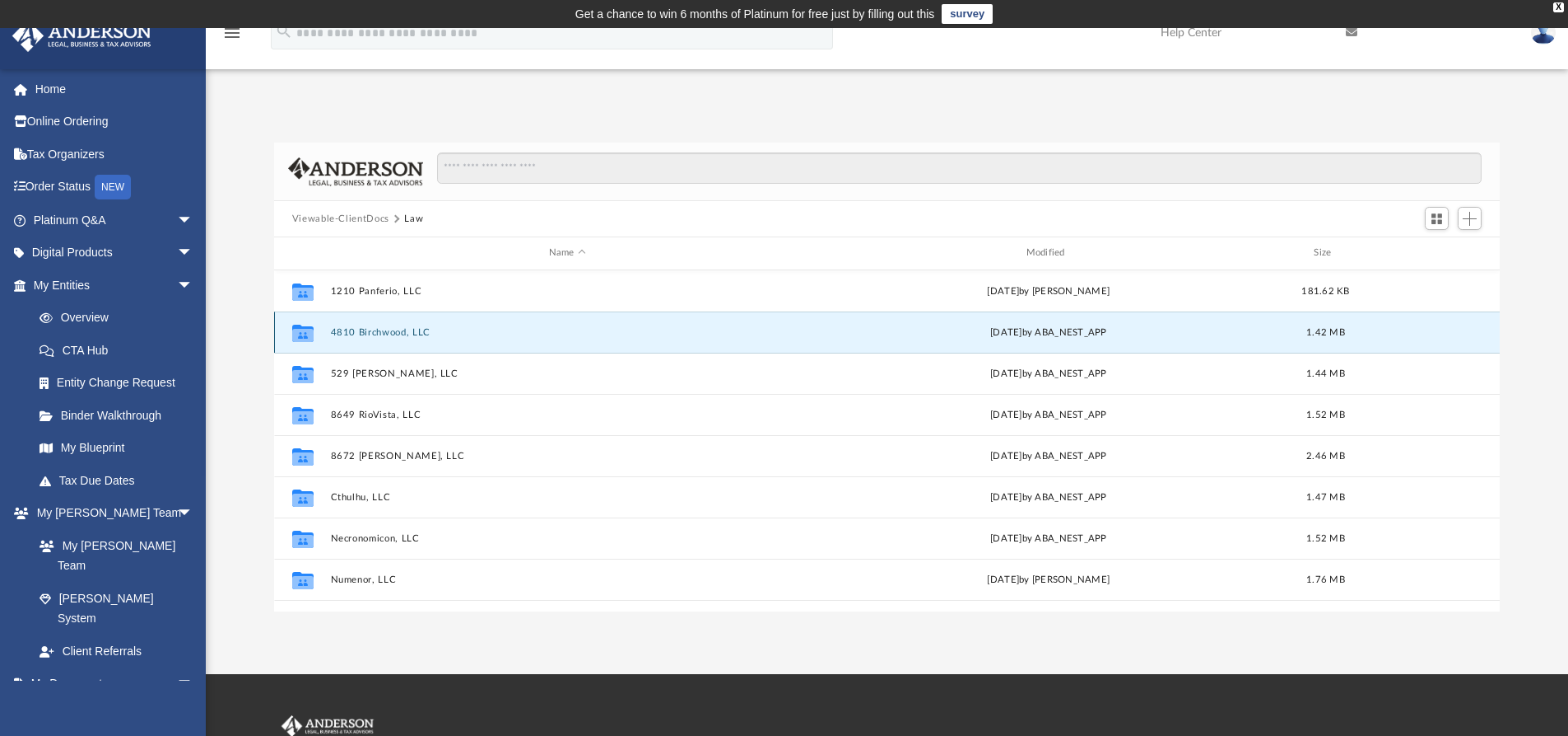
click at [386, 332] on button "4810 Birchwood, LLC" at bounding box center [566, 333] width 474 height 10
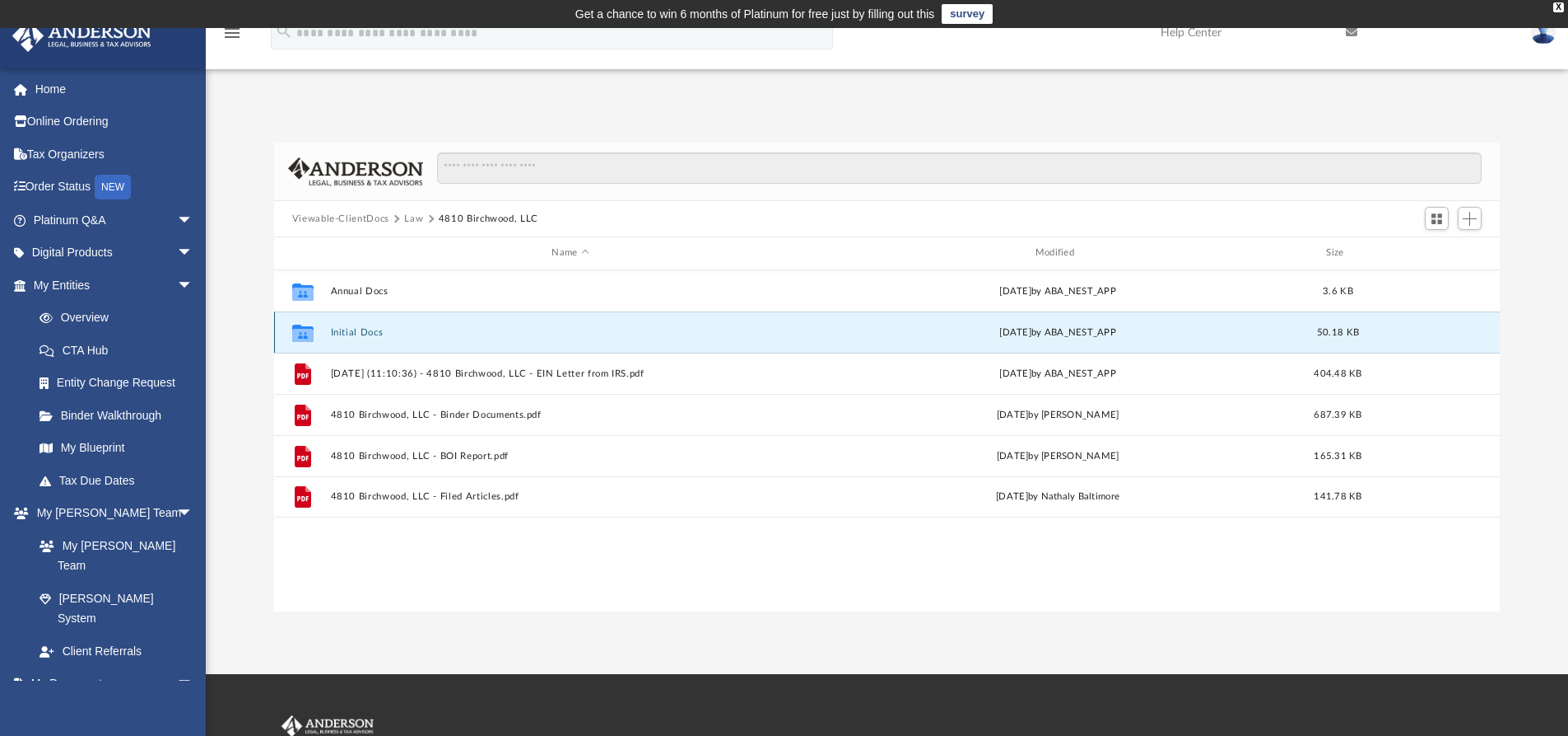
click at [356, 327] on button "Initial Docs" at bounding box center [570, 333] width 480 height 10
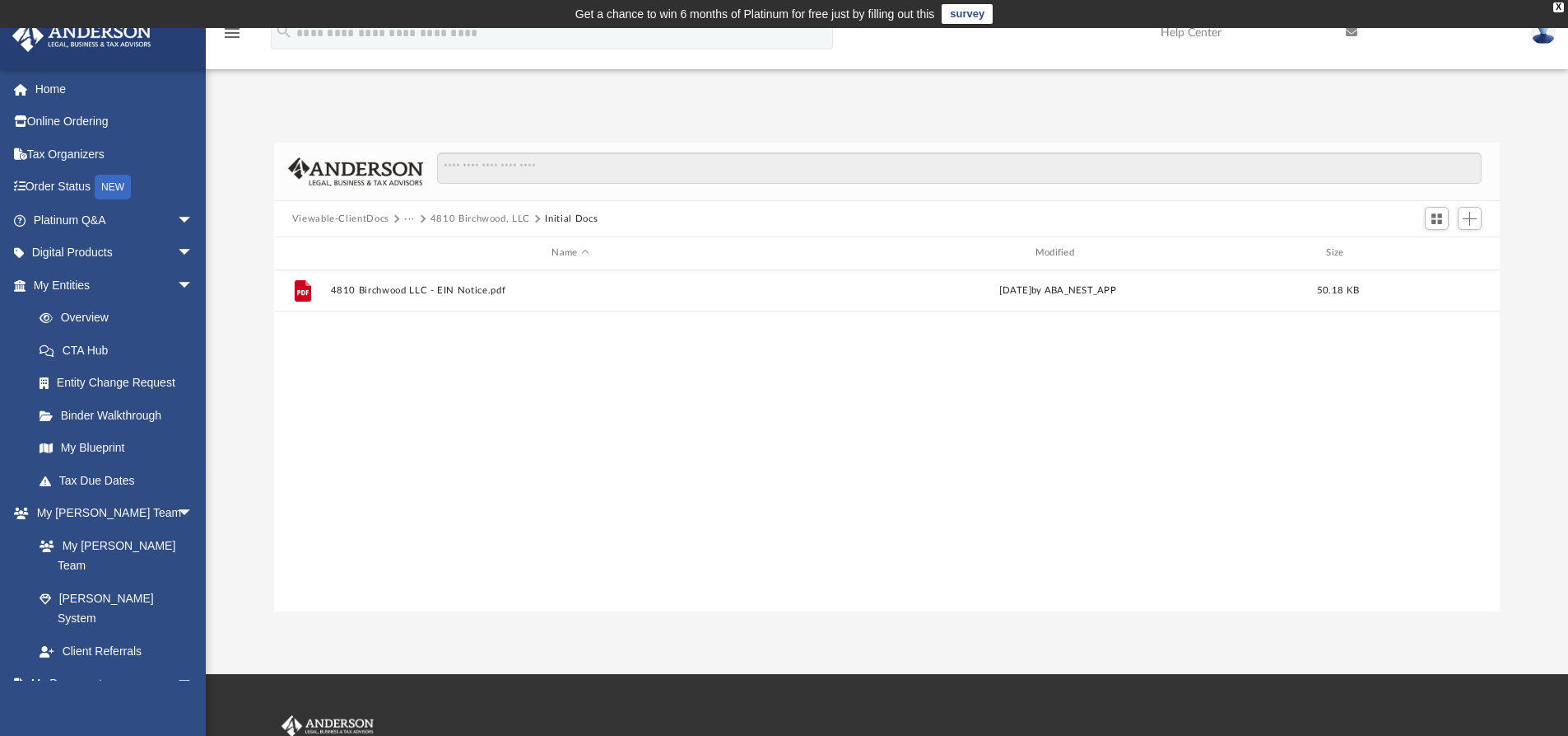
click at [492, 216] on button "4810 Birchwood, LLC" at bounding box center [480, 218] width 99 height 15
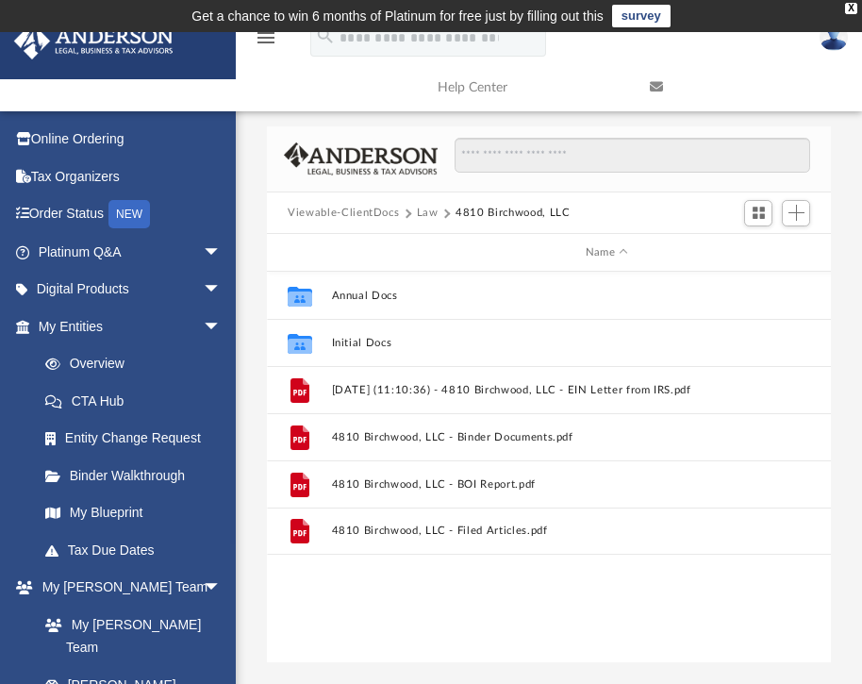
scroll to position [415, 549]
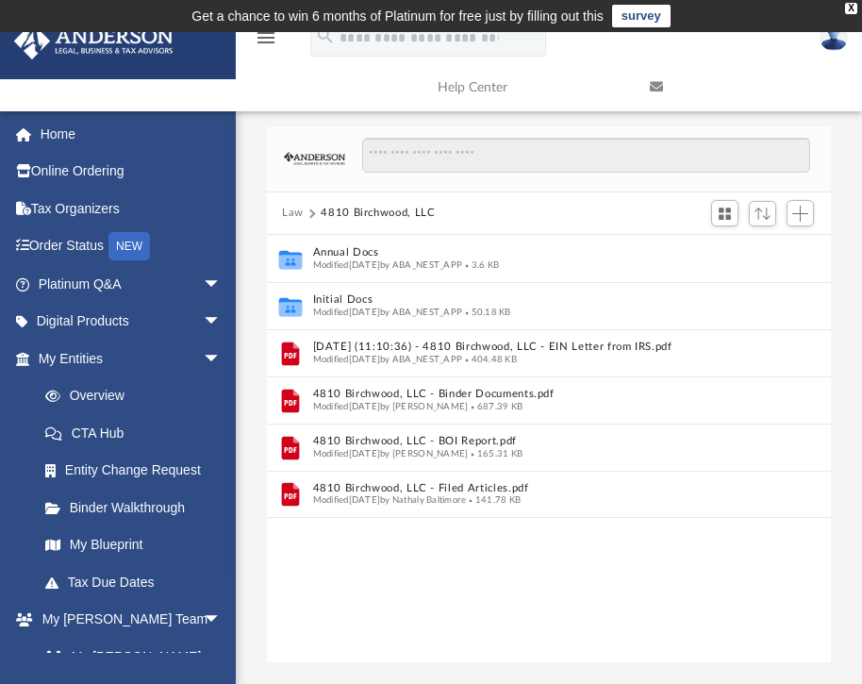
click at [297, 215] on button "Law" at bounding box center [293, 213] width 22 height 17
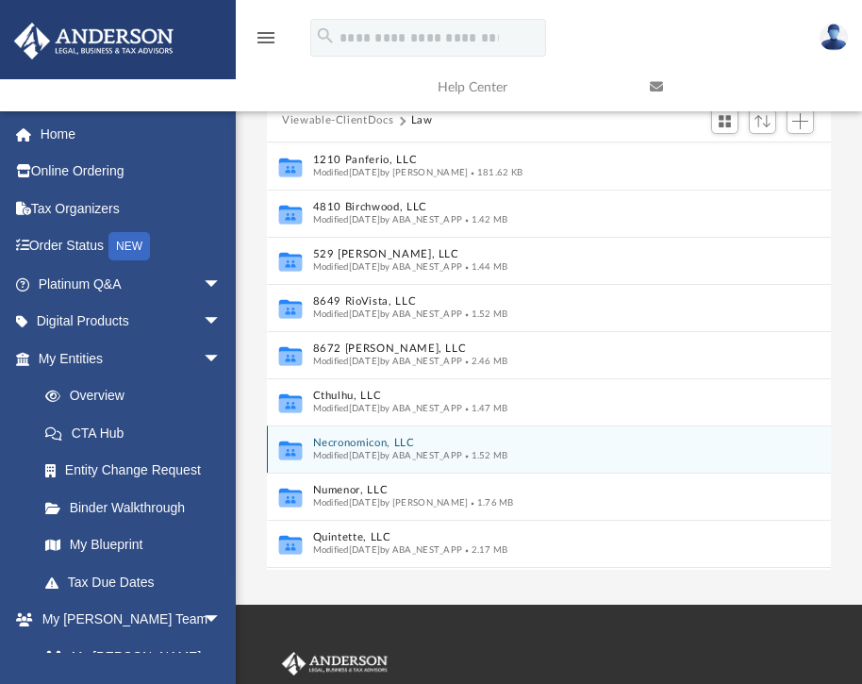
scroll to position [0, 0]
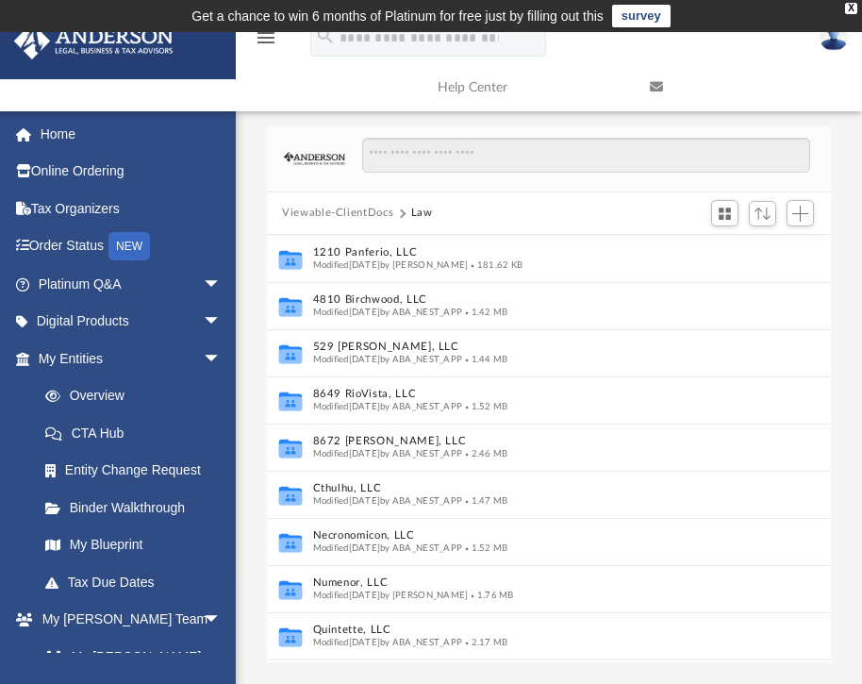
click at [345, 214] on button "Viewable-ClientDocs" at bounding box center [337, 213] width 111 height 17
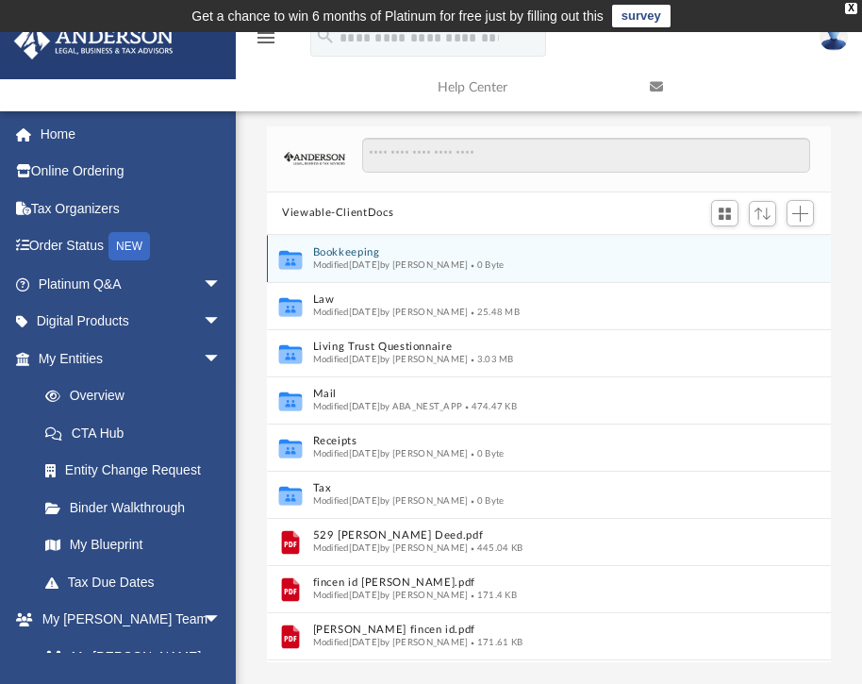
scroll to position [91, 0]
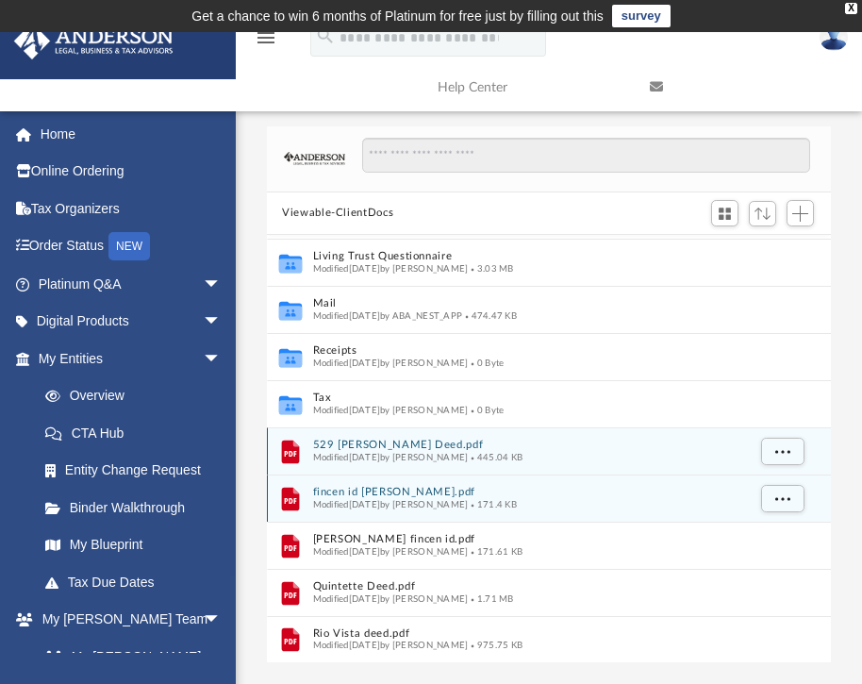
drag, startPoint x: 417, startPoint y: 502, endPoint x: 546, endPoint y: 466, distance: 134.1
click at [527, 457] on div "Collaborated Folder Bookkeeping Modified [DATE] by [PERSON_NAME] 0 Byte Collabo…" at bounding box center [549, 403] width 564 height 519
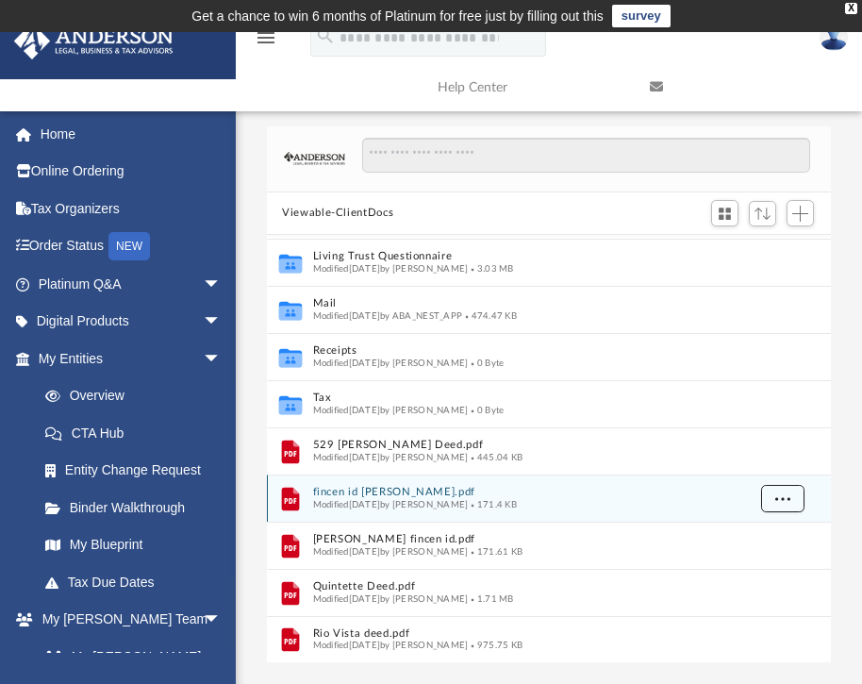
click at [772, 499] on button "More options" at bounding box center [782, 499] width 43 height 28
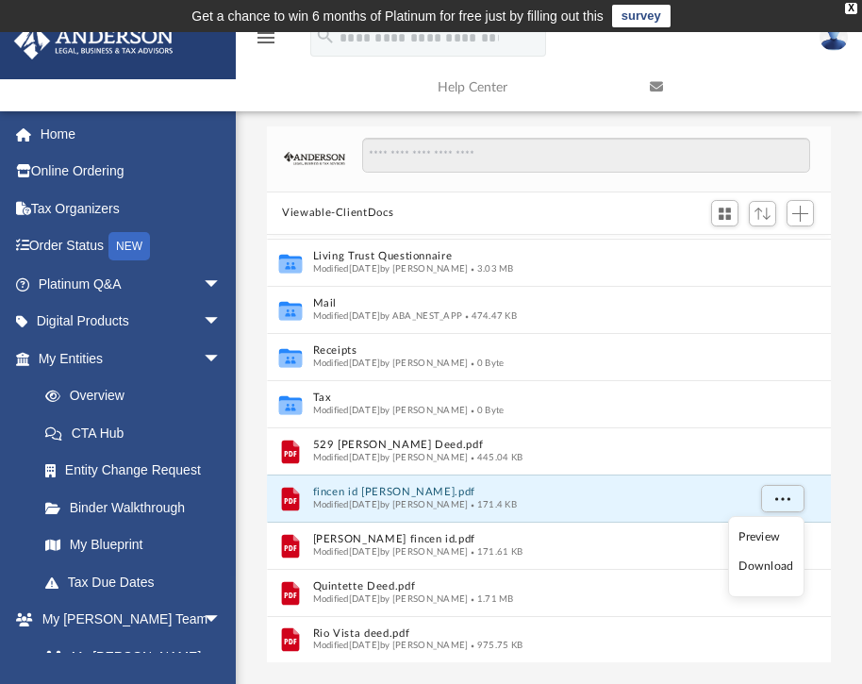
click at [759, 563] on li "Download" at bounding box center [766, 567] width 55 height 20
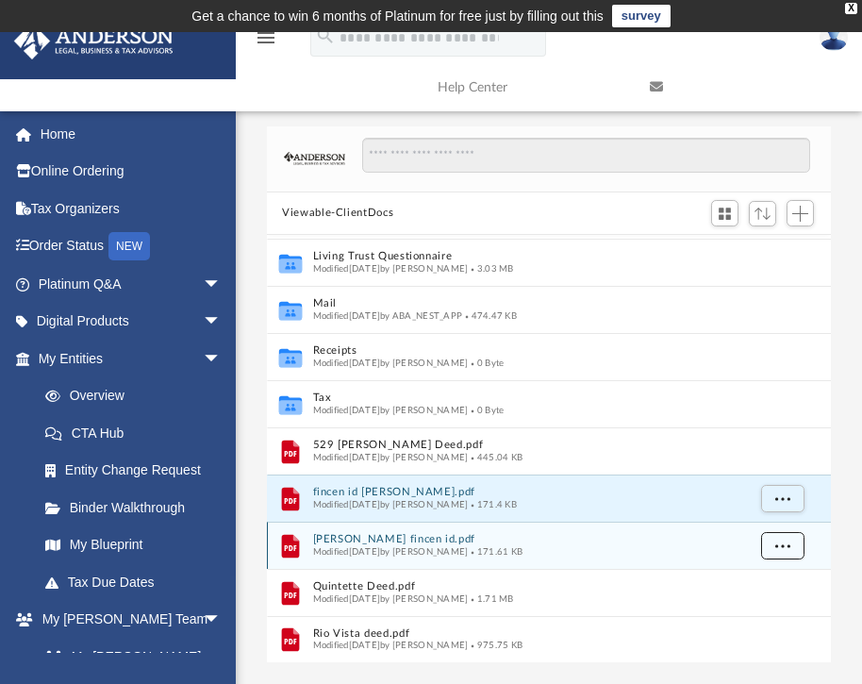
click at [791, 546] on button "More options" at bounding box center [782, 546] width 43 height 28
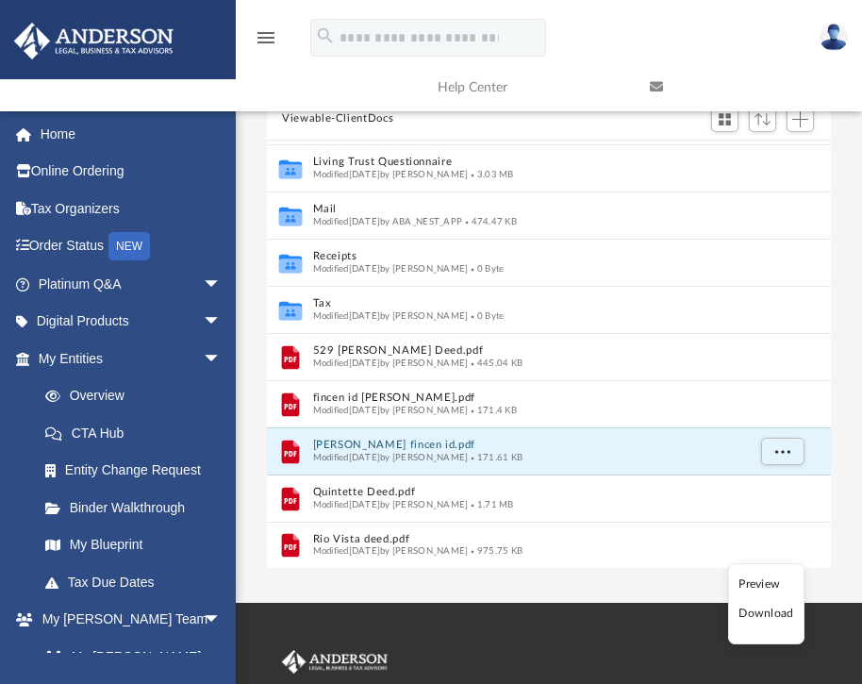
scroll to position [283, 0]
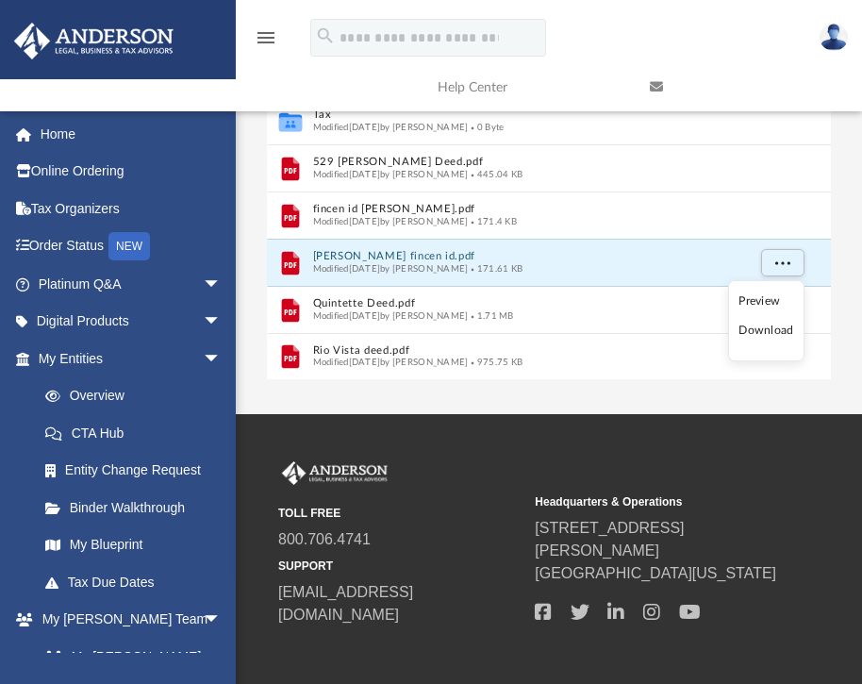
click at [747, 332] on li "Download" at bounding box center [767, 331] width 55 height 20
